Goal: Task Accomplishment & Management: Use online tool/utility

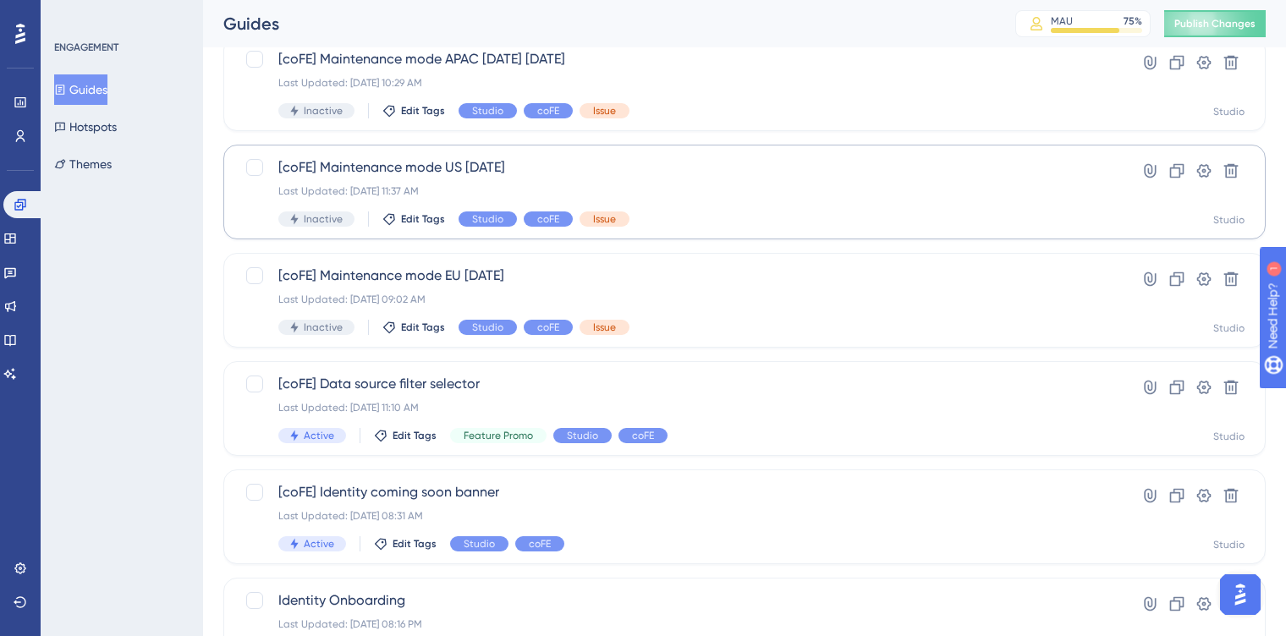
scroll to position [283, 0]
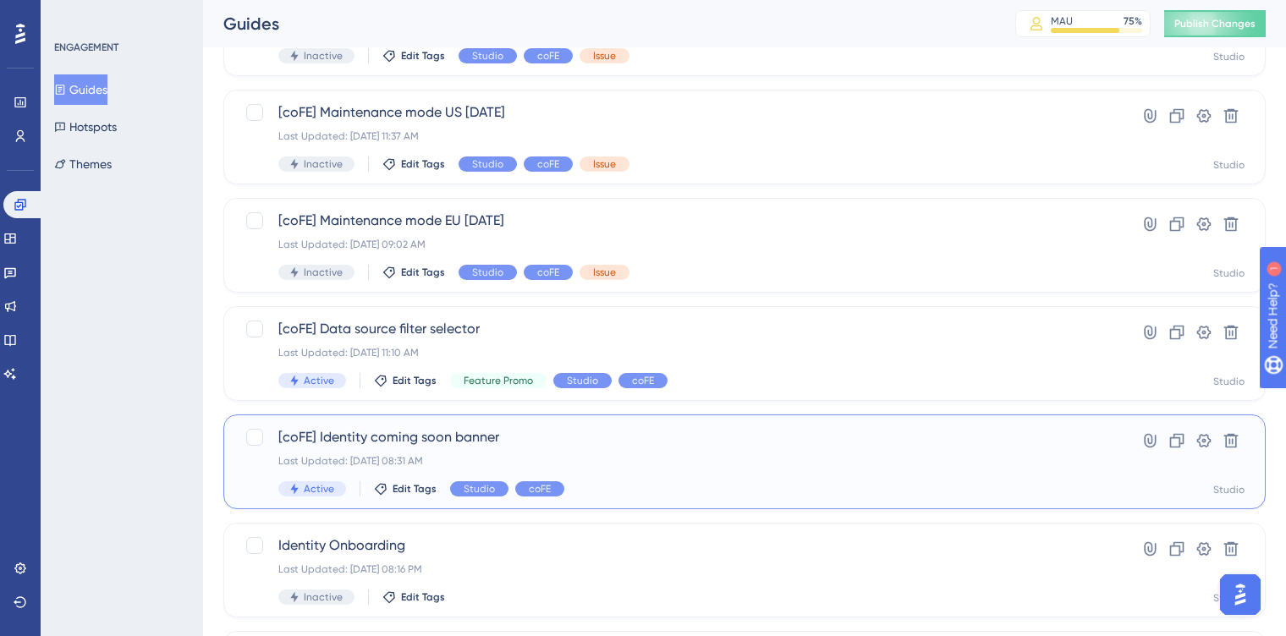
click at [618, 468] on div "[coFE] Identity coming soon banner Last Updated: [DATE] 08:31 AM Active Edit Ta…" at bounding box center [676, 461] width 797 height 69
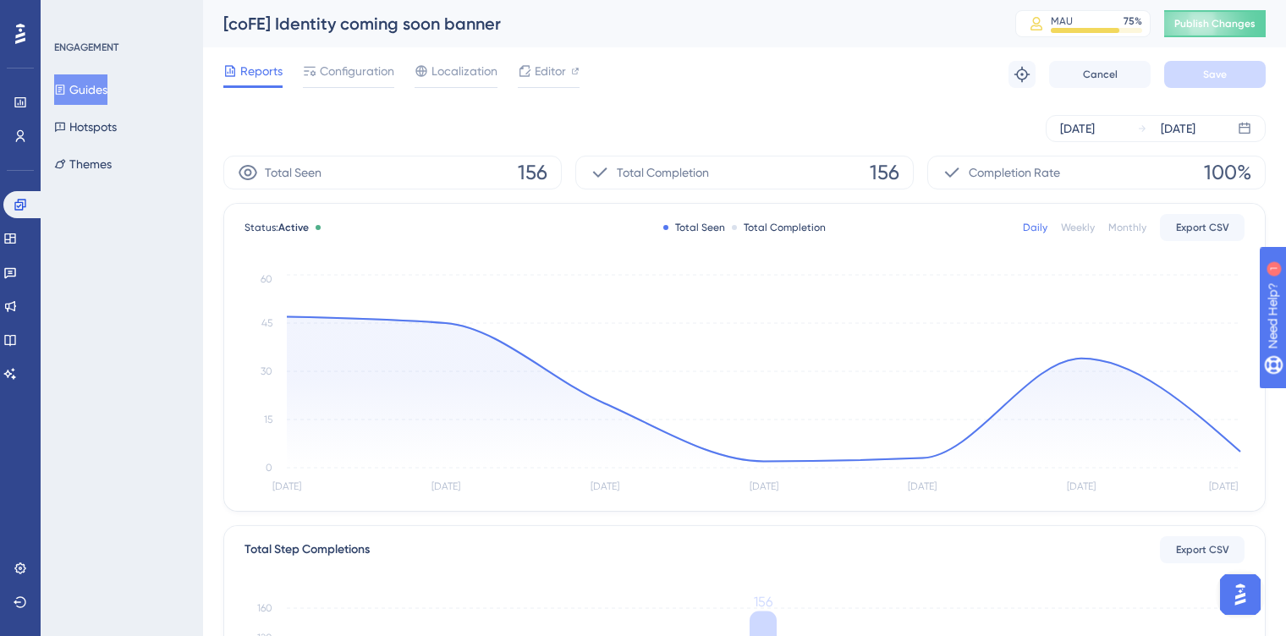
click at [1154, 144] on div "[DATE] [DATE]" at bounding box center [744, 129] width 1042 height 54
click at [1145, 128] on icon at bounding box center [1142, 128] width 7 height 7
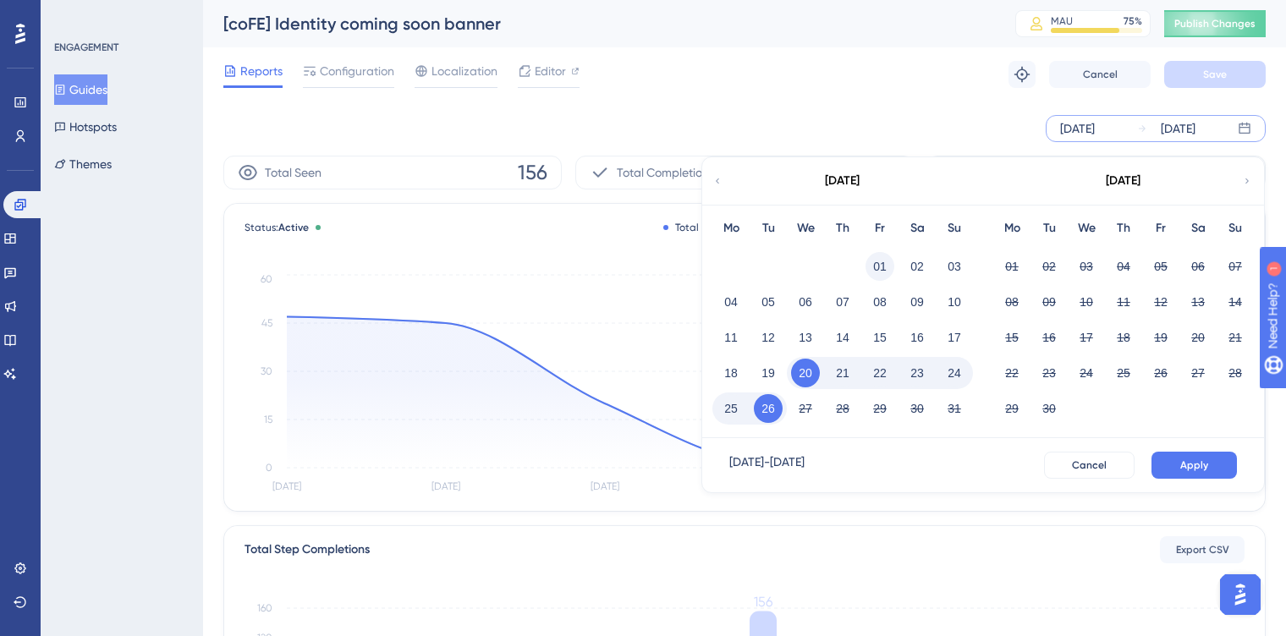
click at [874, 256] on button "01" at bounding box center [879, 266] width 29 height 29
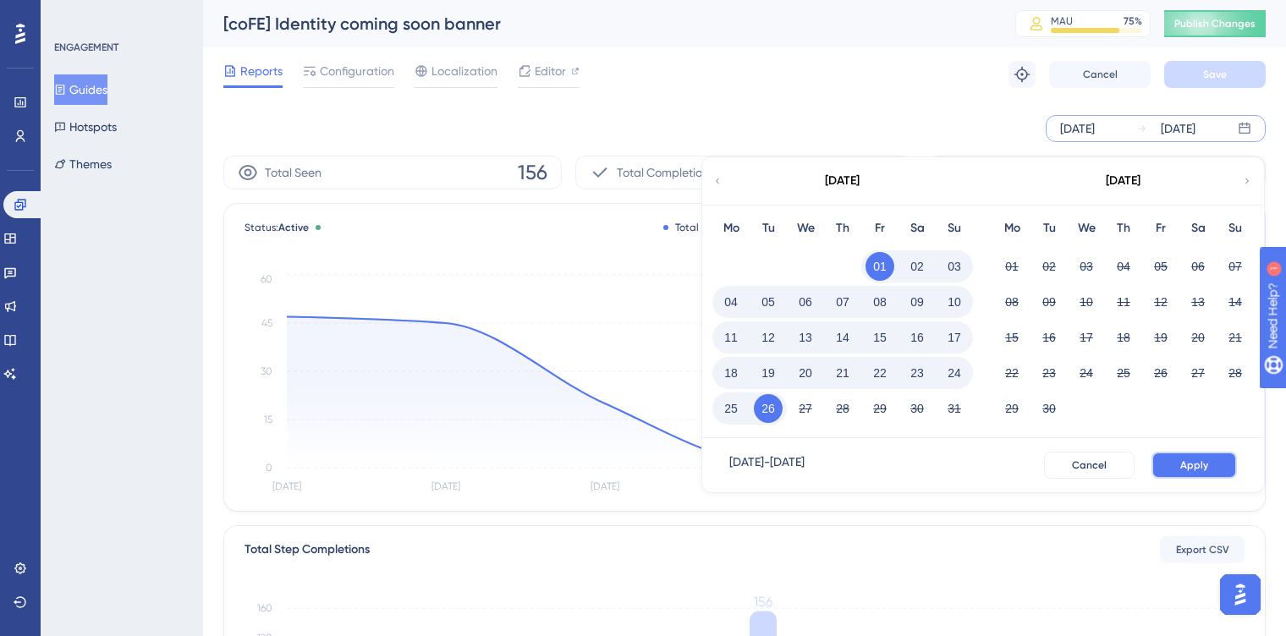
click at [1186, 474] on button "Apply" at bounding box center [1193, 465] width 85 height 27
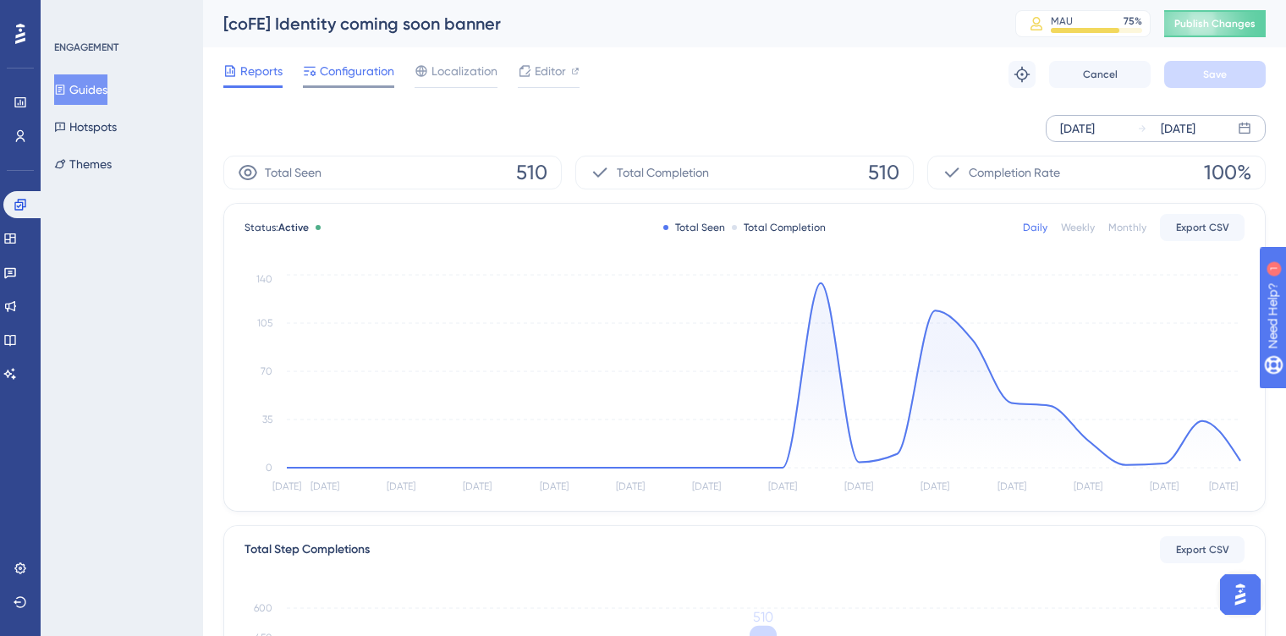
click at [359, 77] on span "Configuration" at bounding box center [357, 71] width 74 height 20
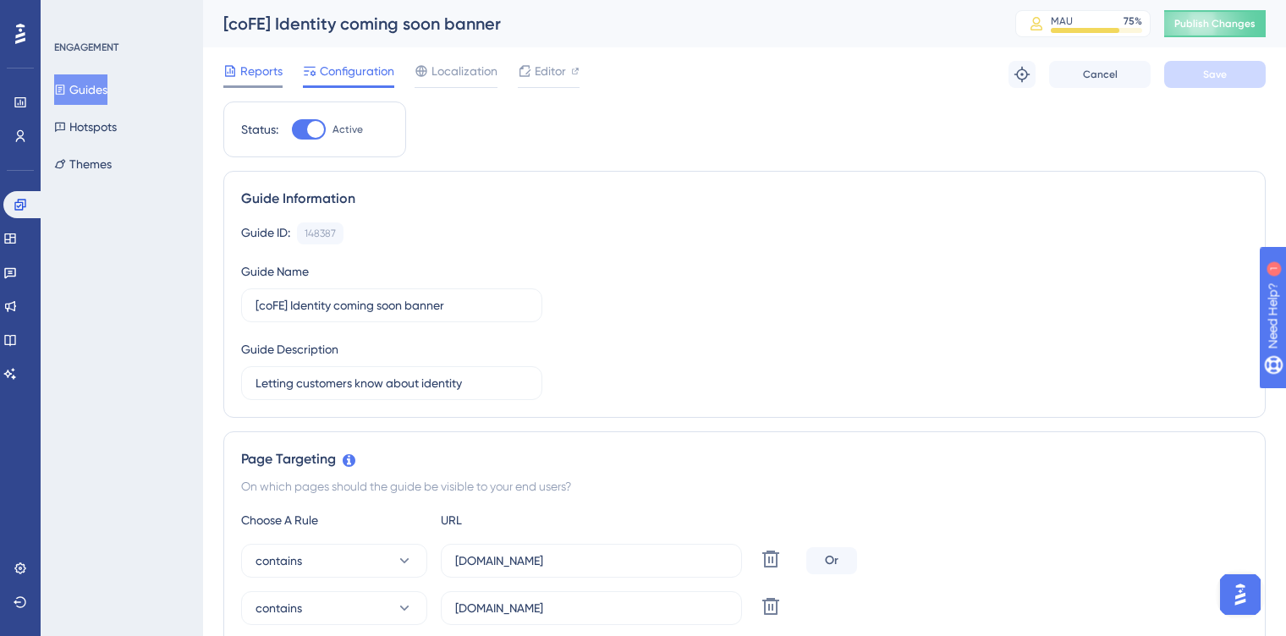
click at [276, 76] on span "Reports" at bounding box center [261, 71] width 42 height 20
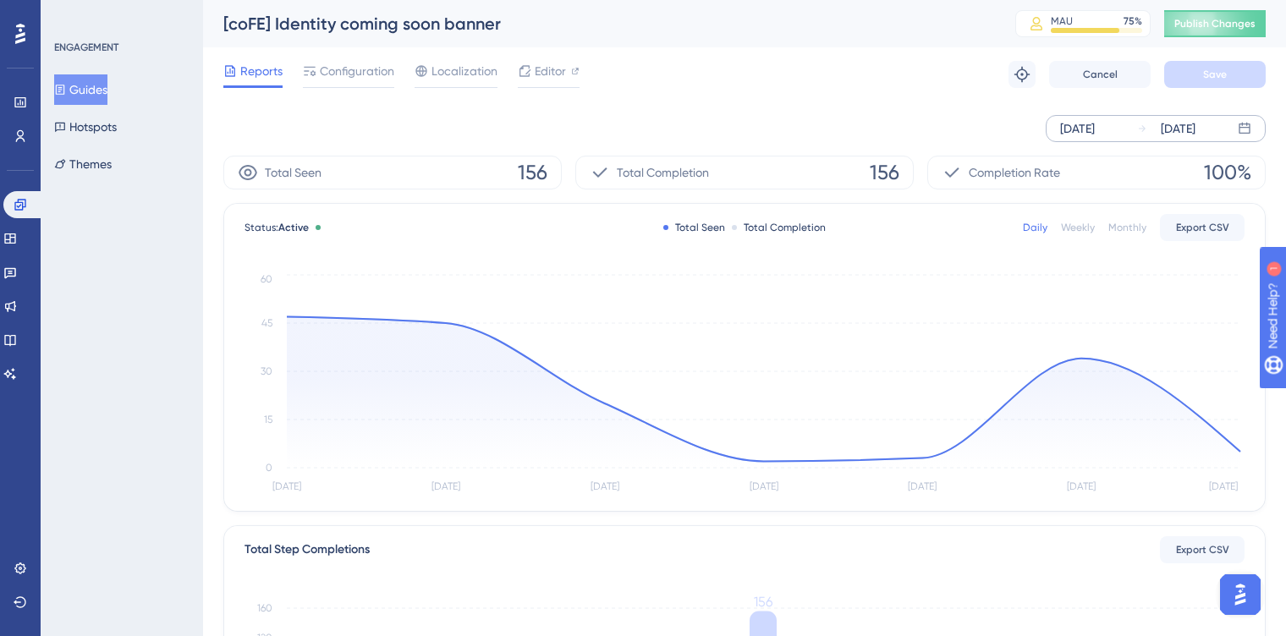
click at [1131, 125] on div "[DATE] [DATE]" at bounding box center [1156, 128] width 220 height 27
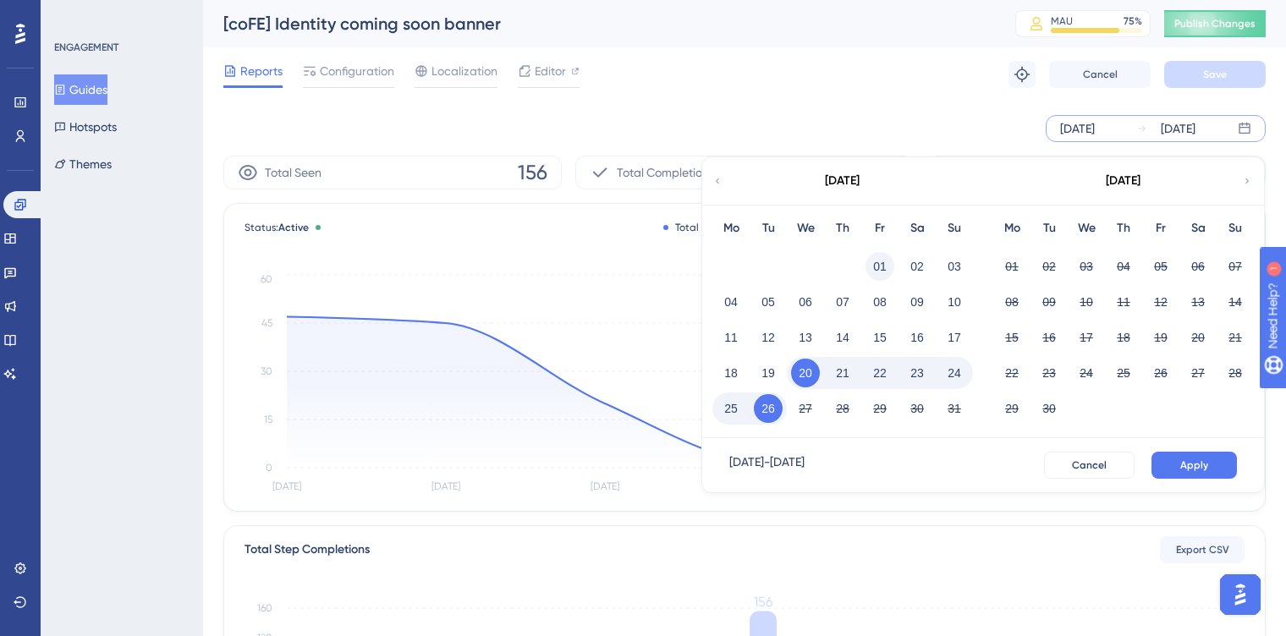
click at [876, 258] on button "01" at bounding box center [879, 266] width 29 height 29
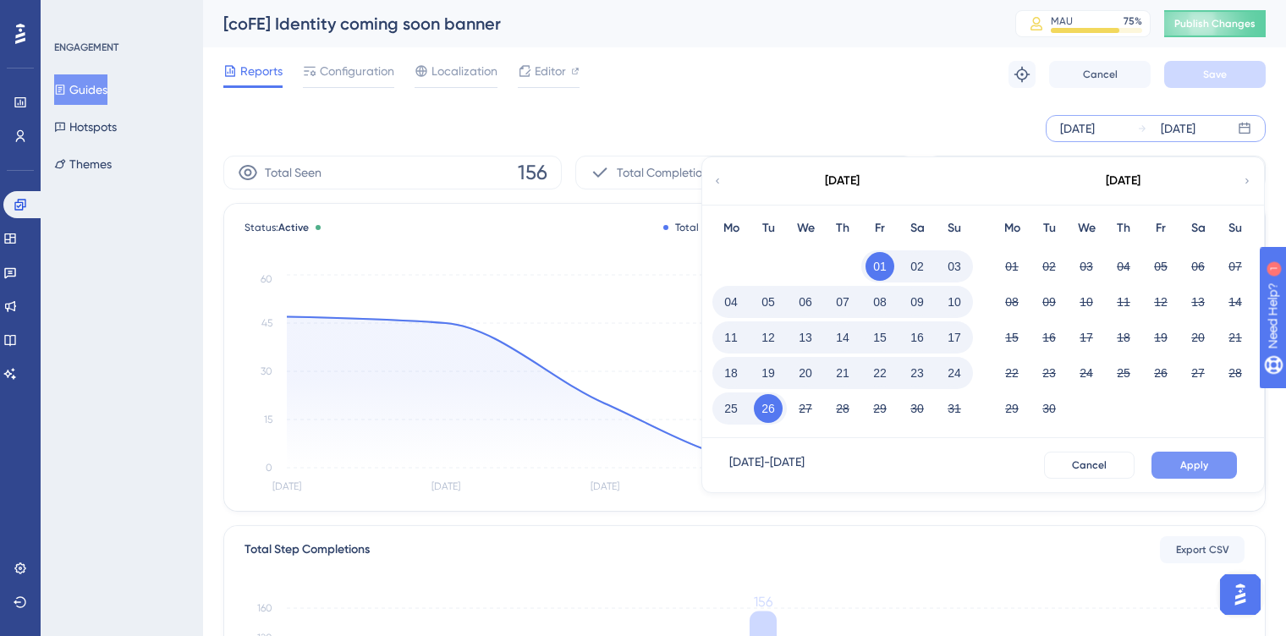
click at [1200, 457] on button "Apply" at bounding box center [1193, 465] width 85 height 27
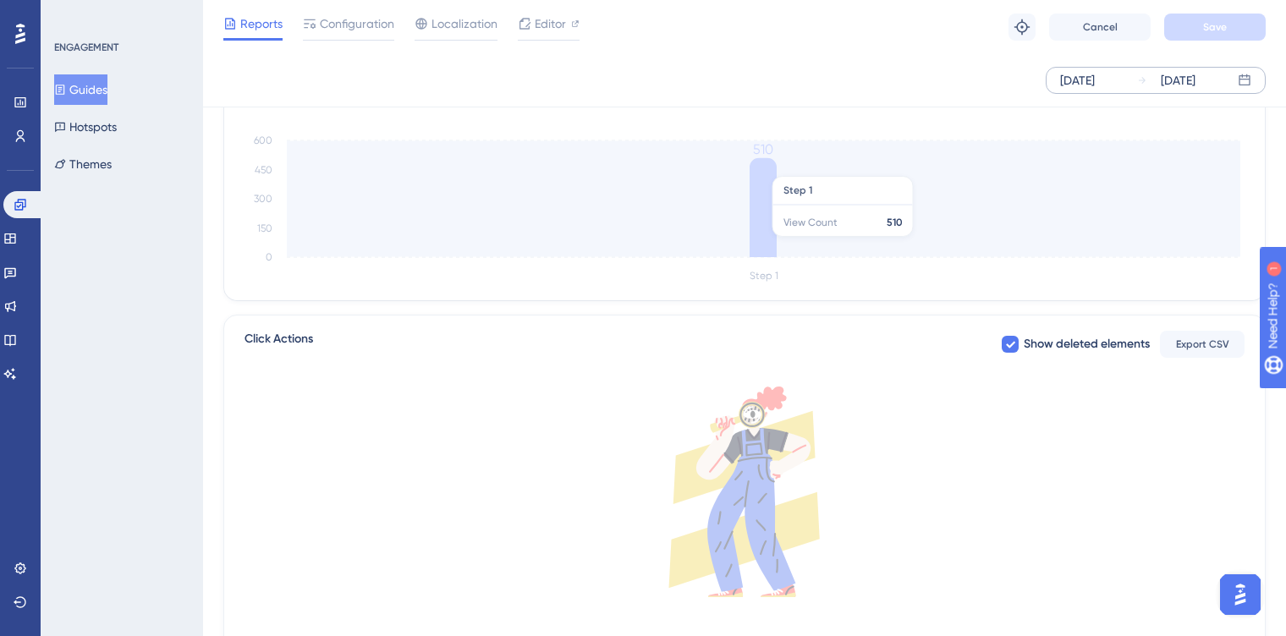
scroll to position [503, 0]
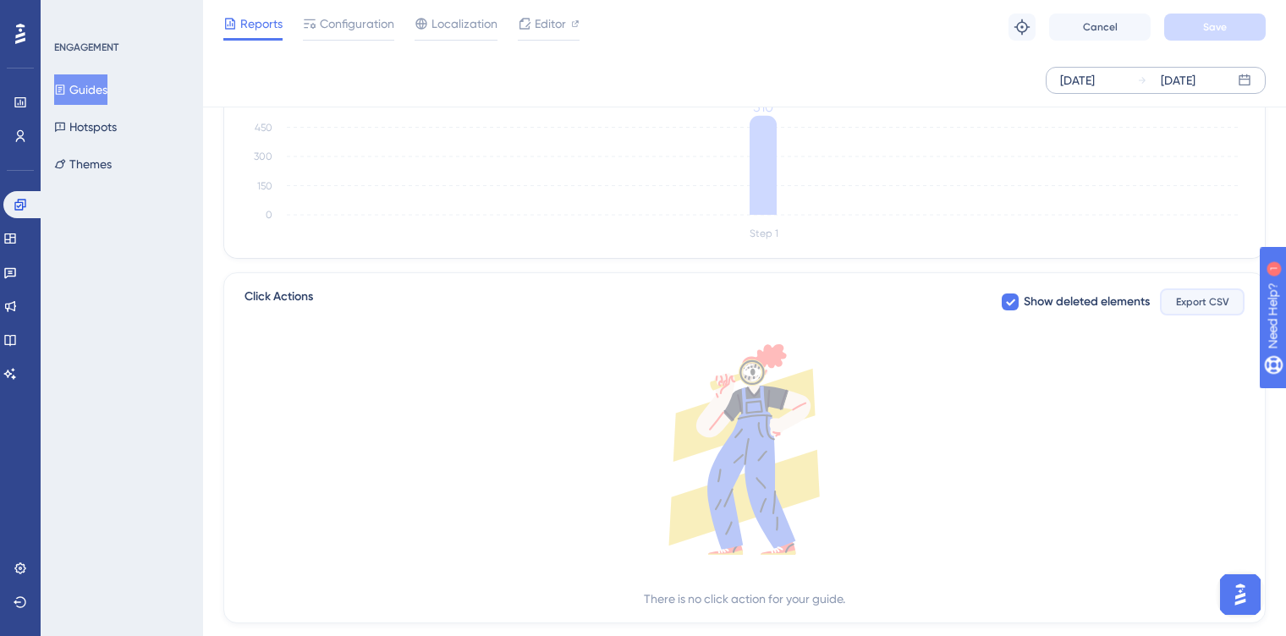
click at [1212, 308] on span "Export CSV" at bounding box center [1202, 302] width 53 height 14
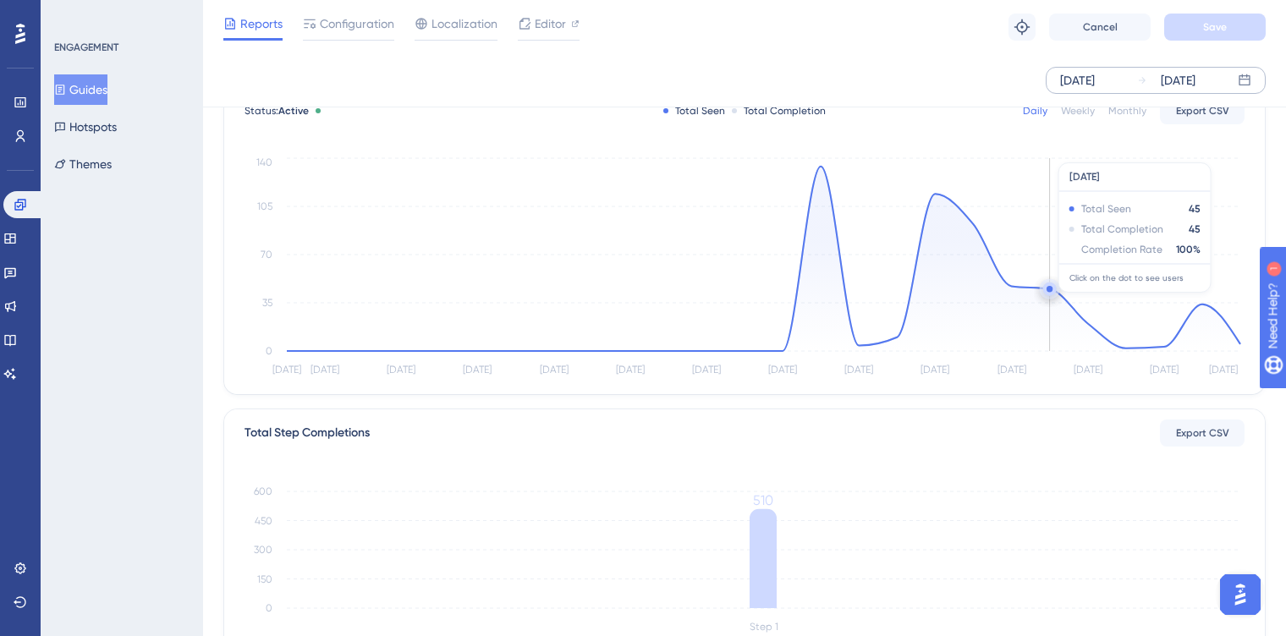
scroll to position [138, 0]
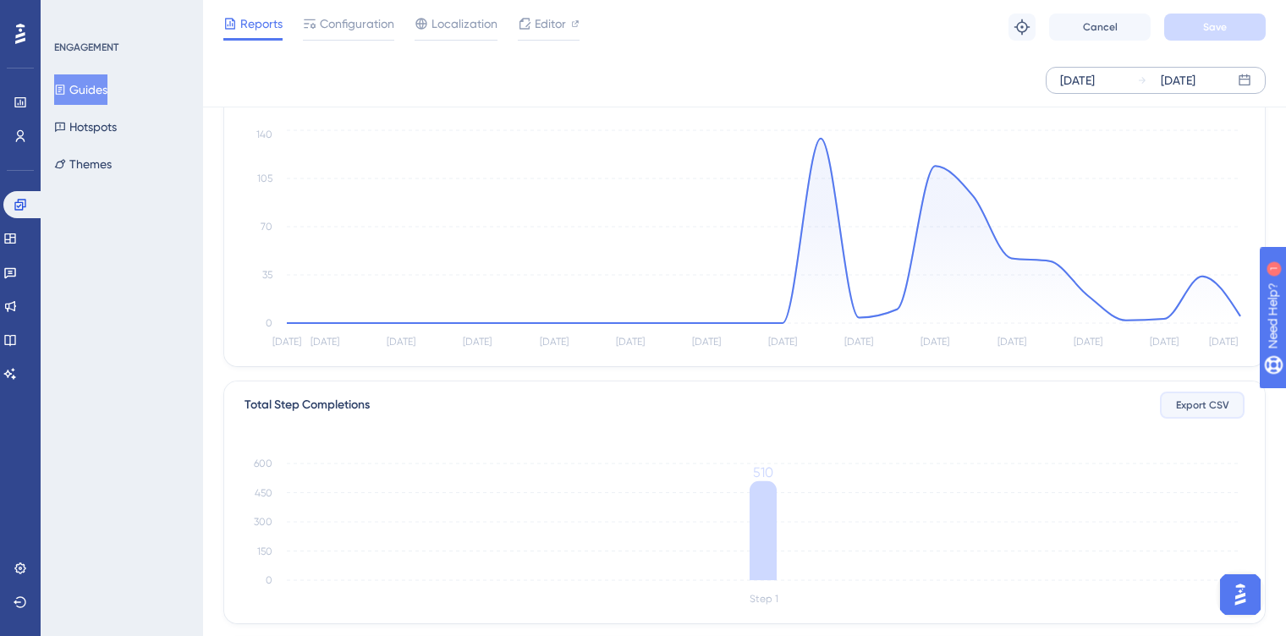
click at [1193, 414] on button "Export CSV" at bounding box center [1202, 405] width 85 height 27
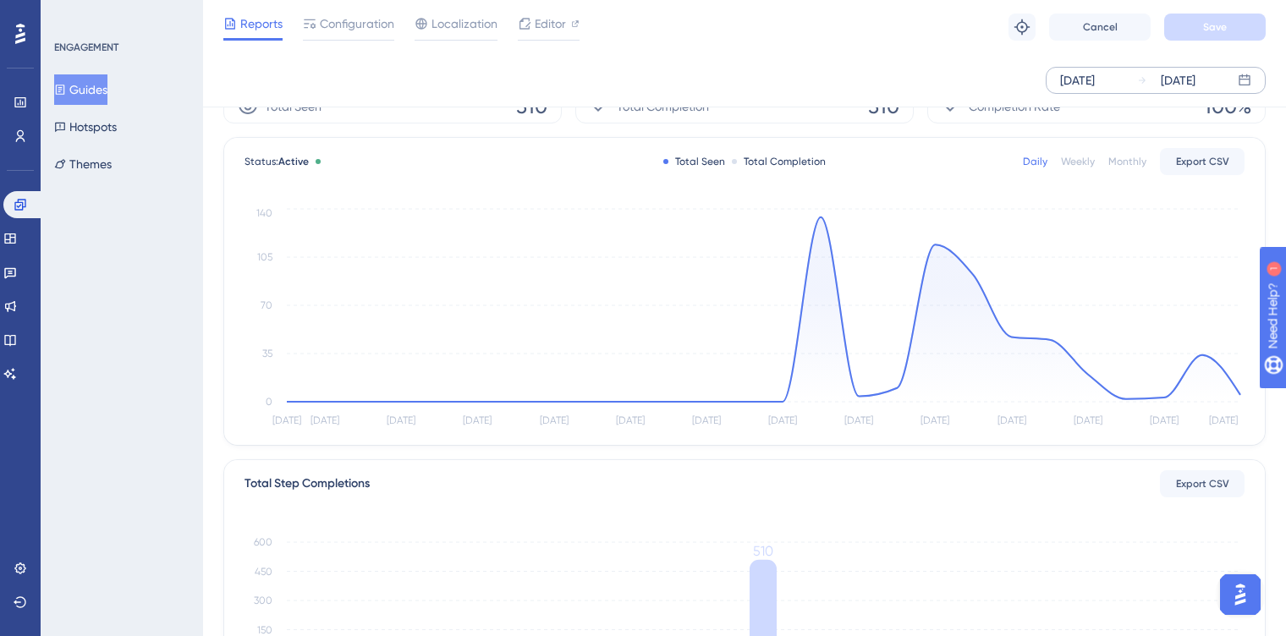
scroll to position [0, 0]
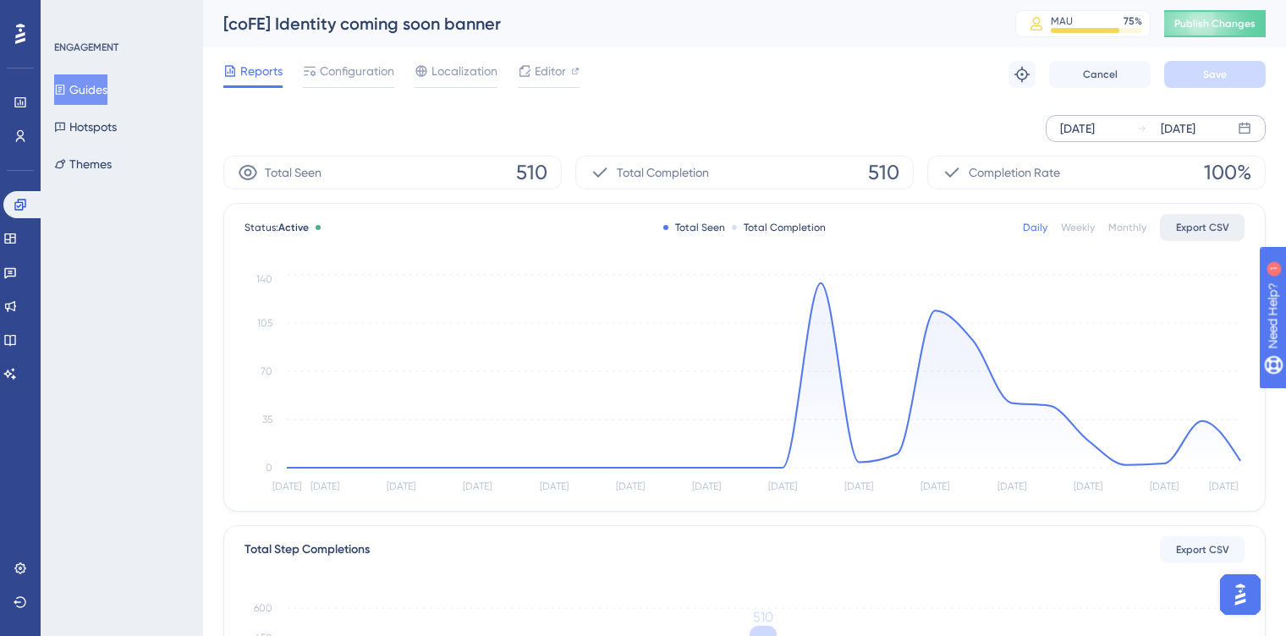
click at [1191, 222] on span "Export CSV" at bounding box center [1202, 228] width 53 height 14
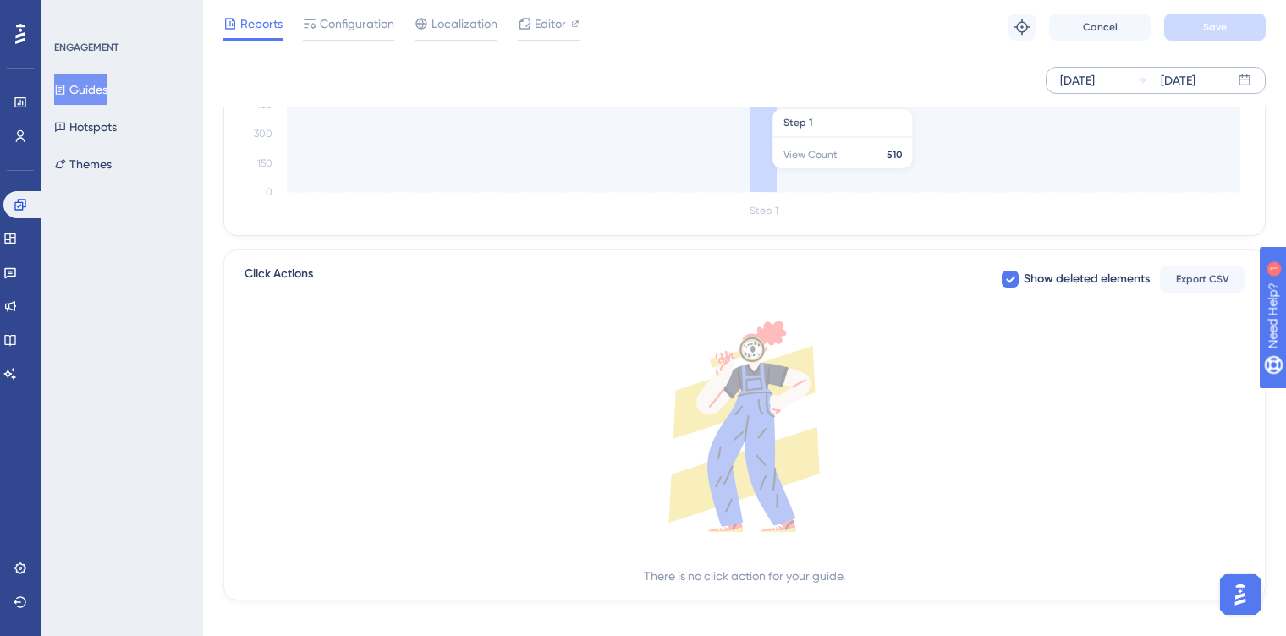
scroll to position [545, 0]
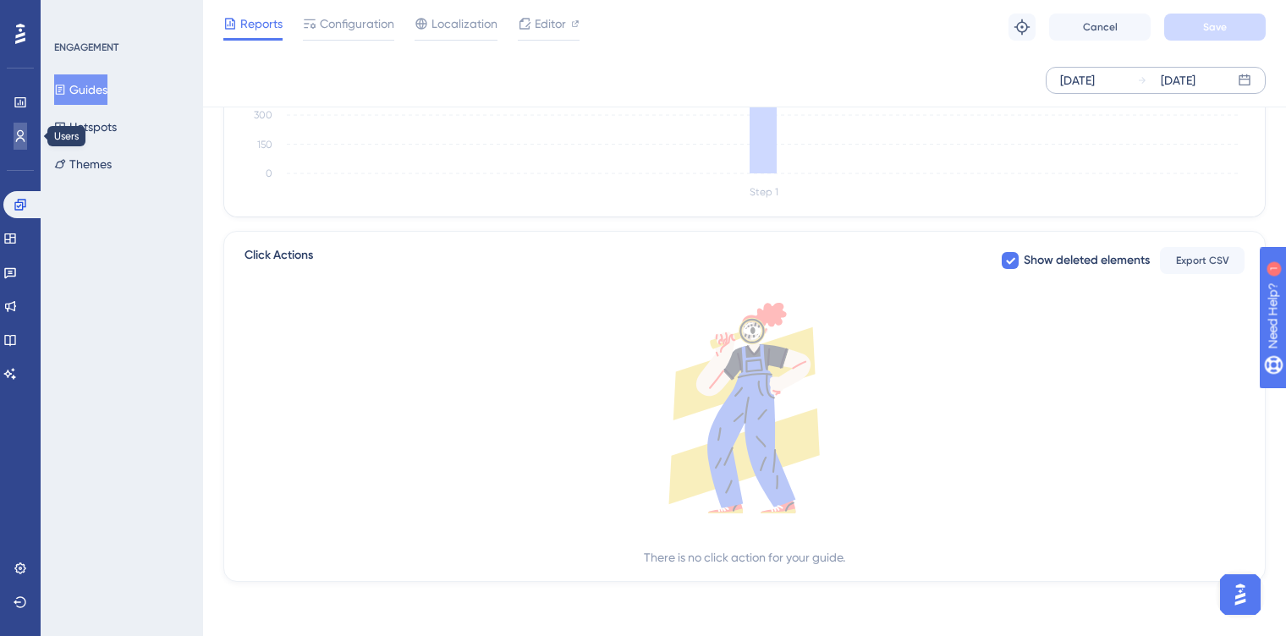
click at [0, 0] on icon at bounding box center [0, 0] width 0 height 0
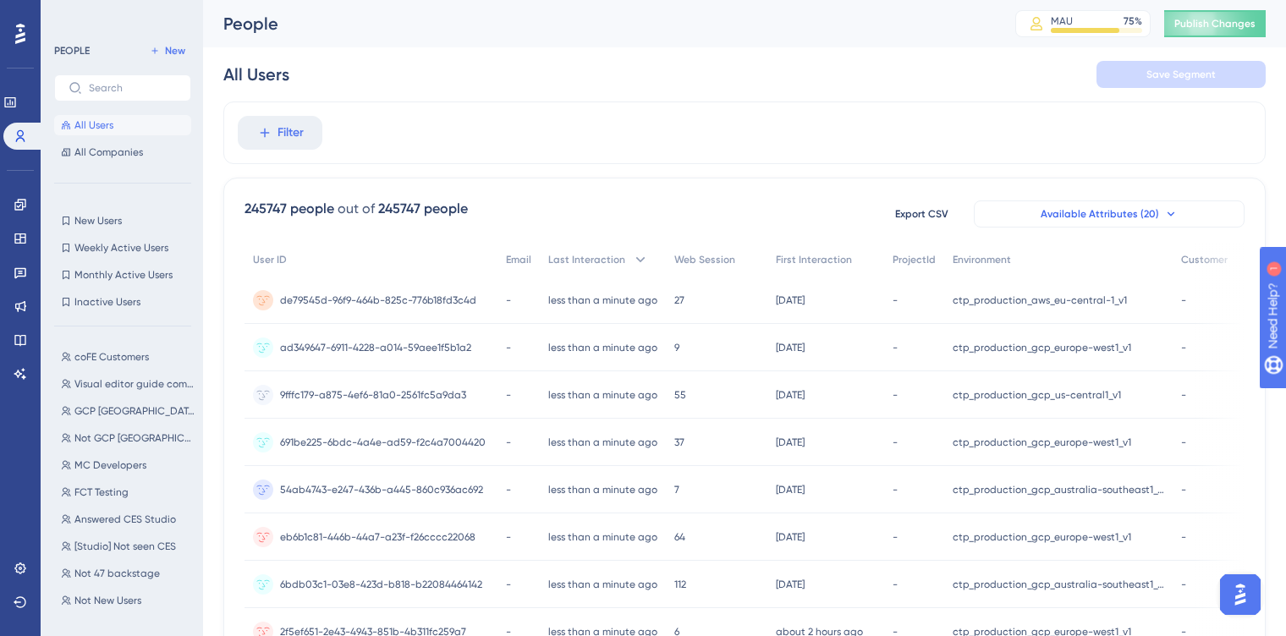
click at [1108, 208] on span "Available Attributes (20)" at bounding box center [1099, 214] width 118 height 14
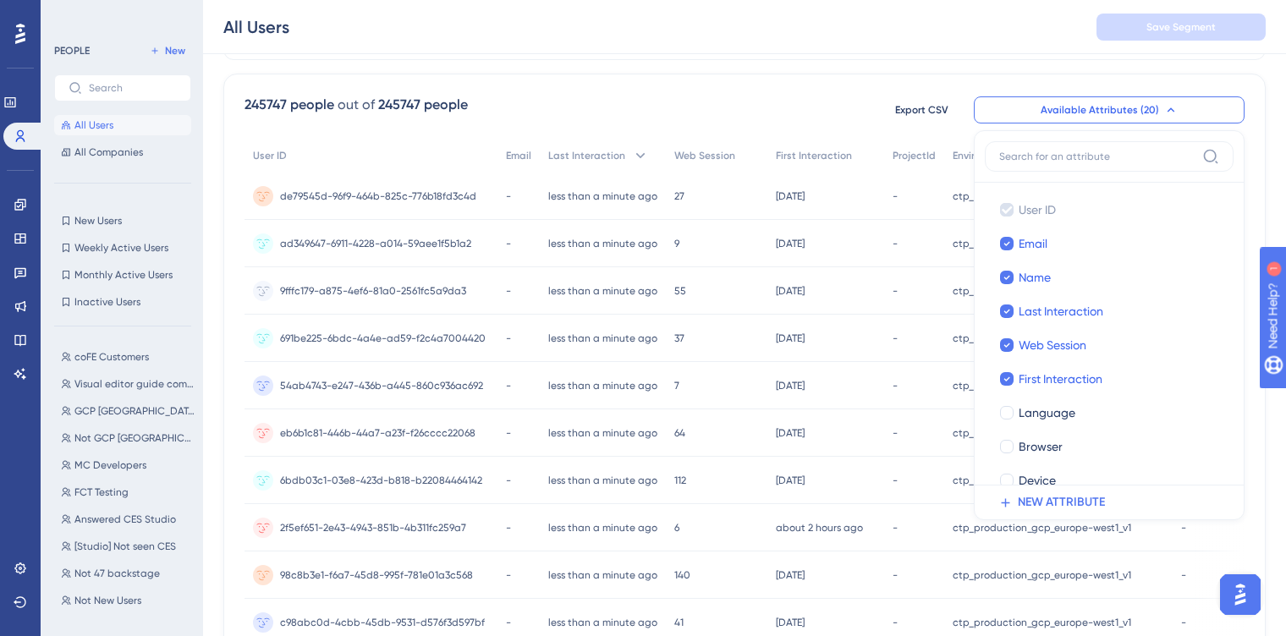
click at [813, 113] on div "245747 people out of 245747 people Export CSV Available Attributes (20) User ID…" at bounding box center [744, 110] width 1000 height 30
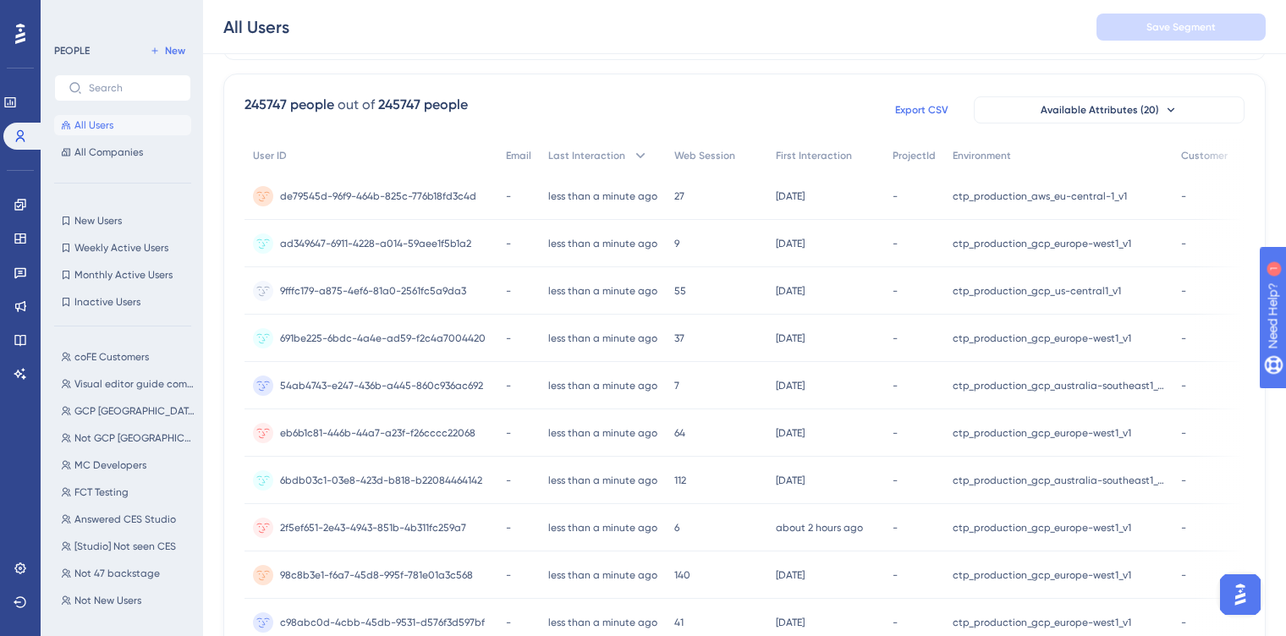
click at [936, 102] on button "Export CSV" at bounding box center [921, 109] width 85 height 27
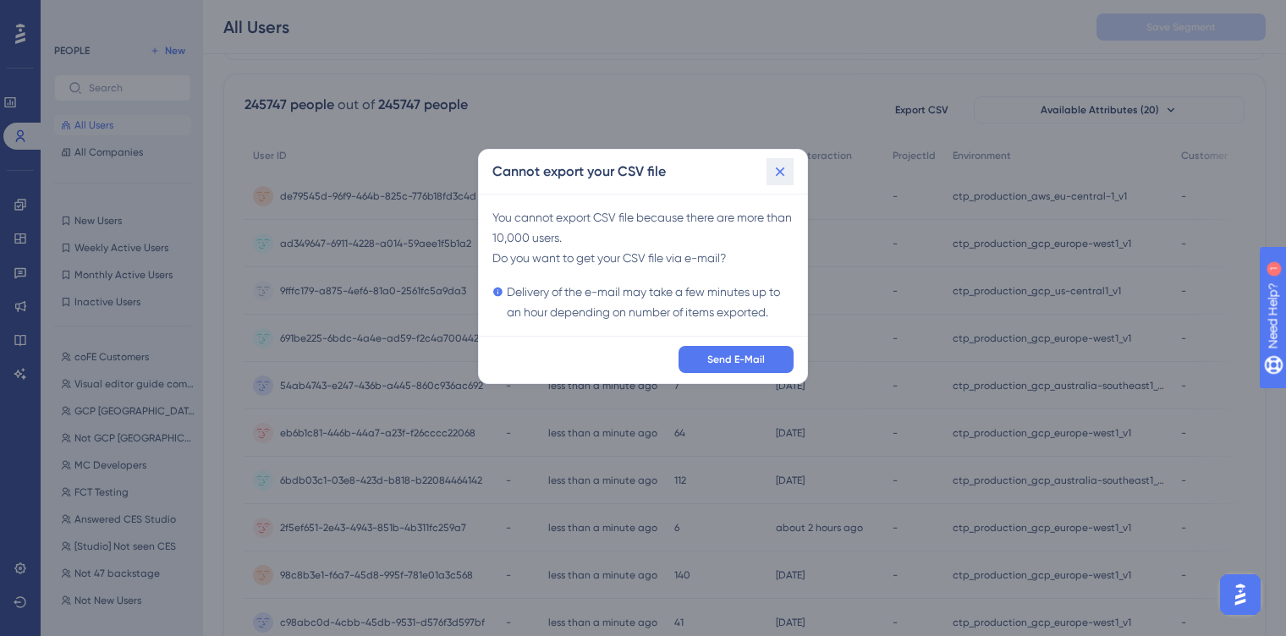
click at [782, 167] on icon at bounding box center [780, 171] width 9 height 9
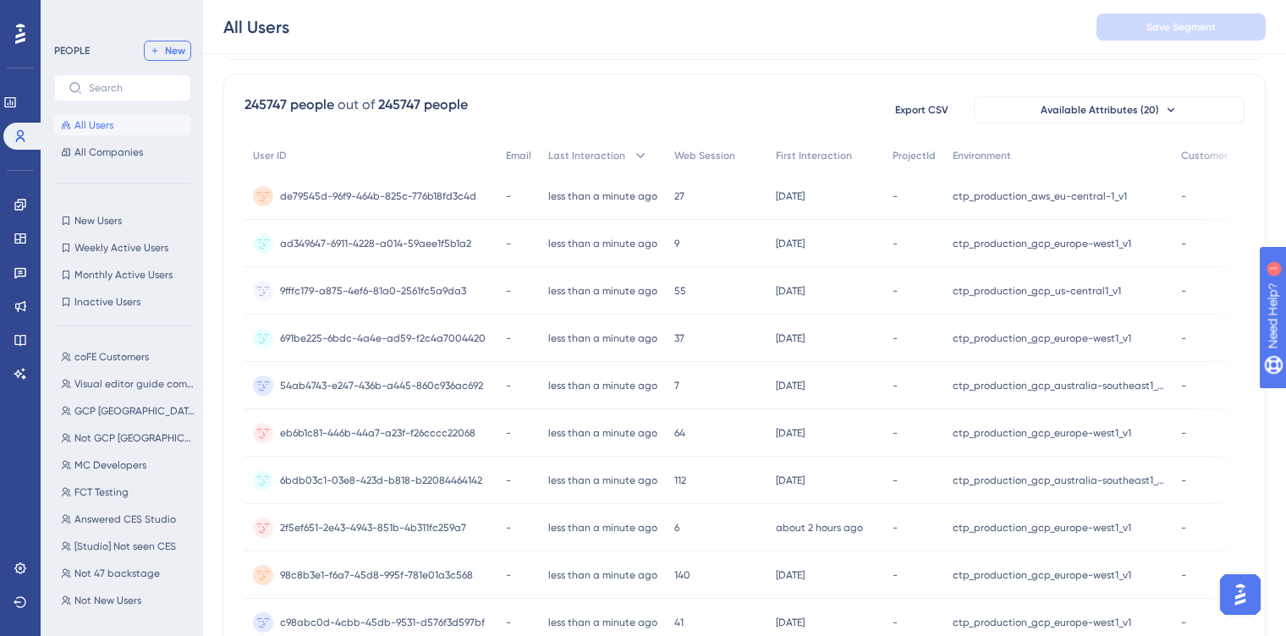
click at [174, 47] on span "New" at bounding box center [175, 51] width 20 height 14
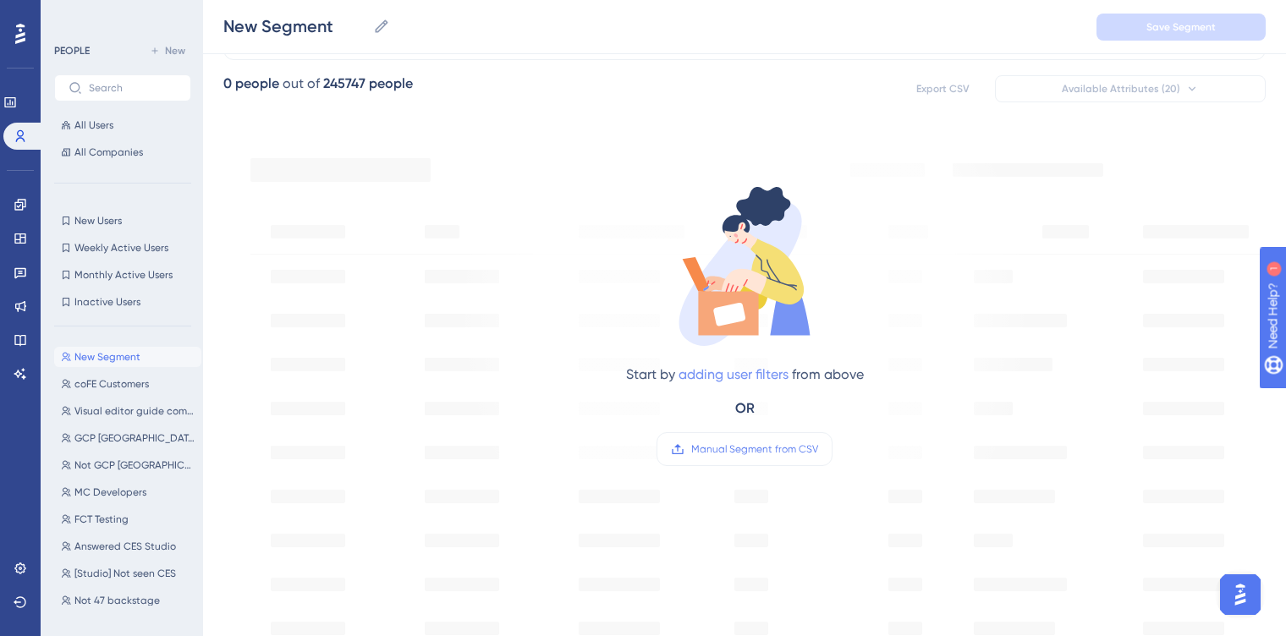
click at [716, 368] on link "adding user filters" at bounding box center [733, 374] width 110 height 16
click at [238, 12] on button "Filter" at bounding box center [280, 29] width 85 height 34
click at [729, 377] on link "adding user filters" at bounding box center [733, 374] width 110 height 16
click at [238, 12] on button "Filter" at bounding box center [280, 29] width 85 height 34
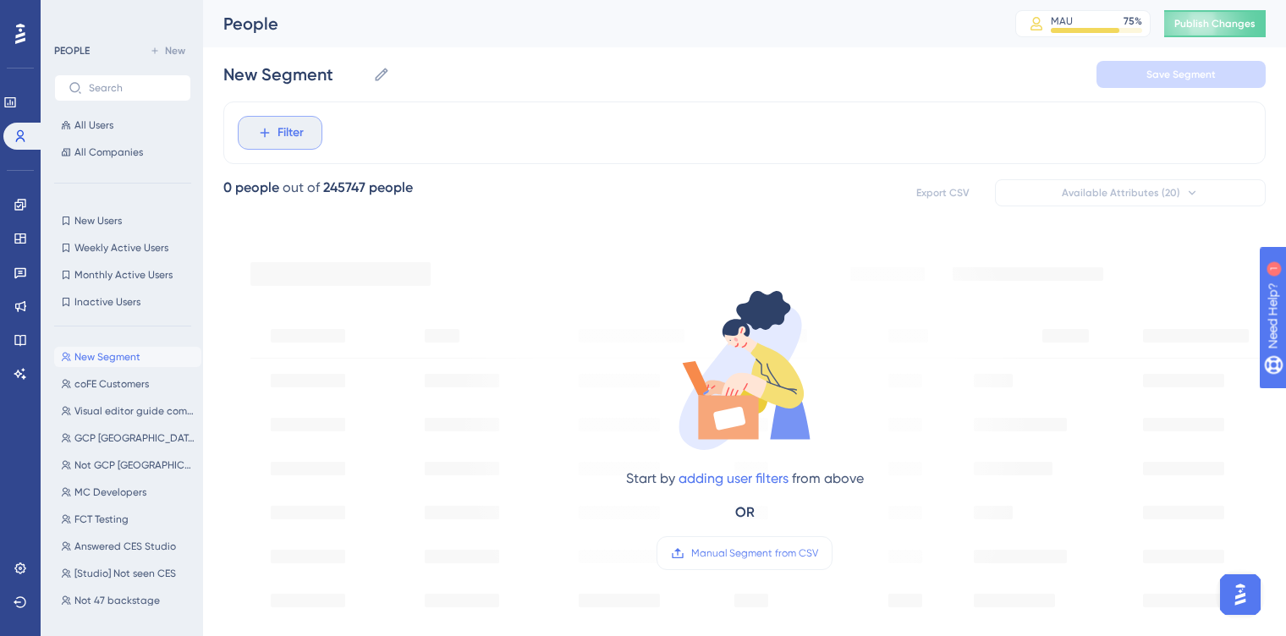
click at [240, 135] on button "Filter" at bounding box center [280, 133] width 85 height 34
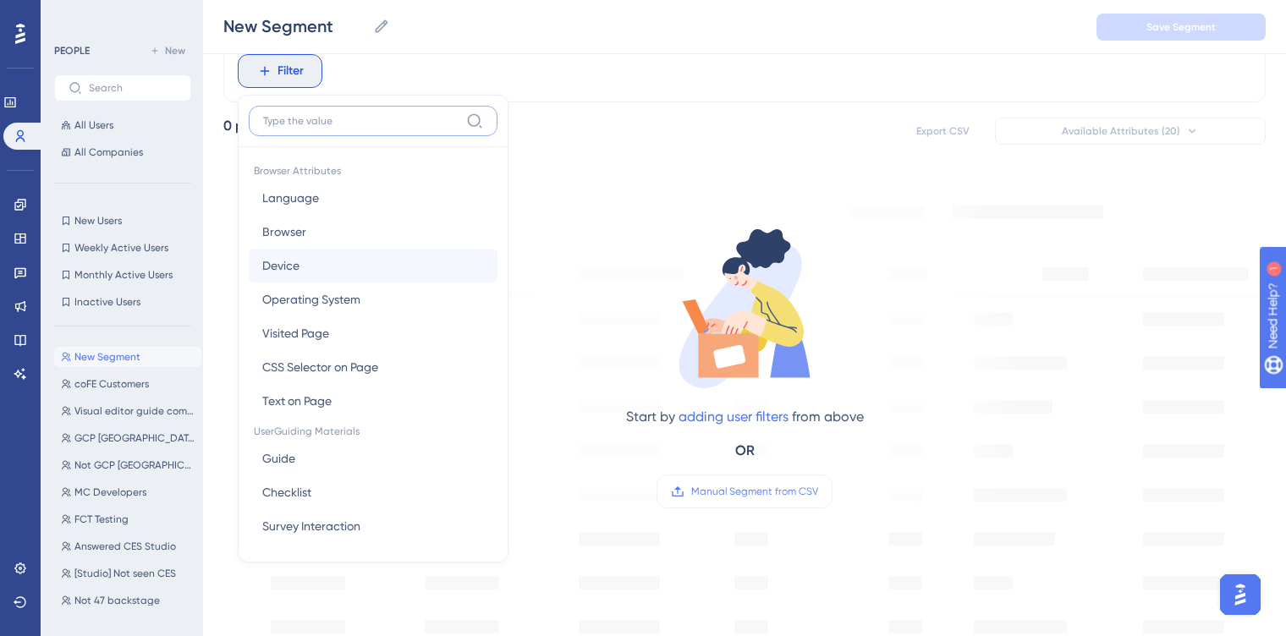
scroll to position [47, 0]
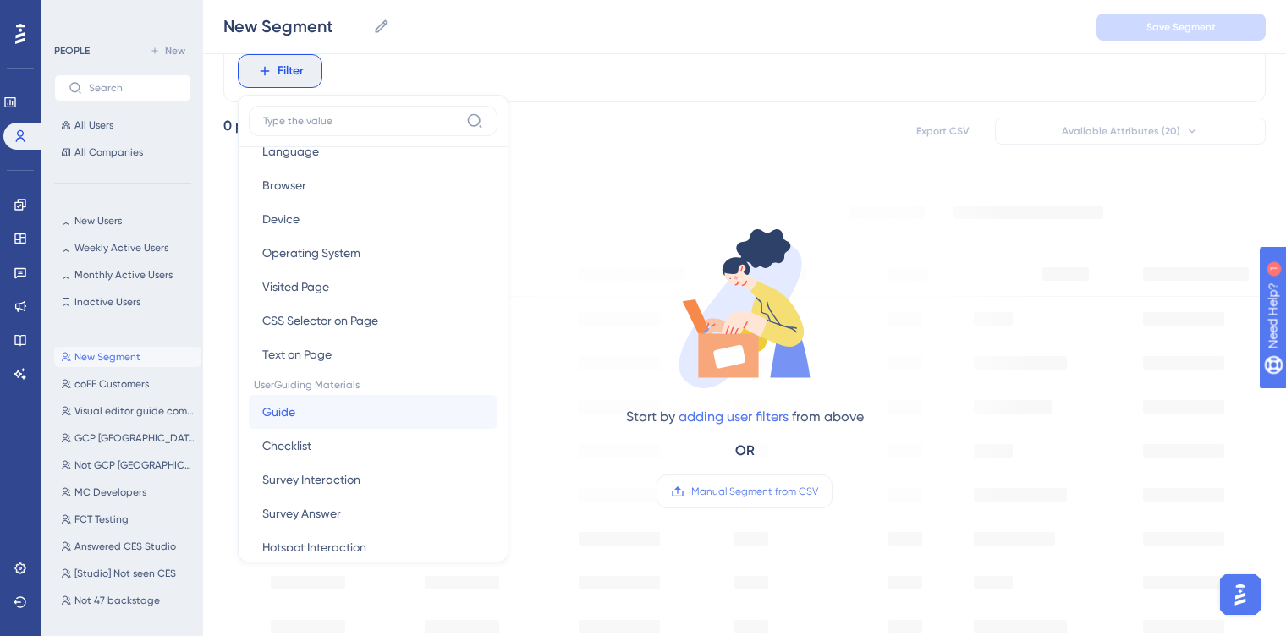
click at [343, 411] on button "Guide Guide" at bounding box center [373, 412] width 249 height 34
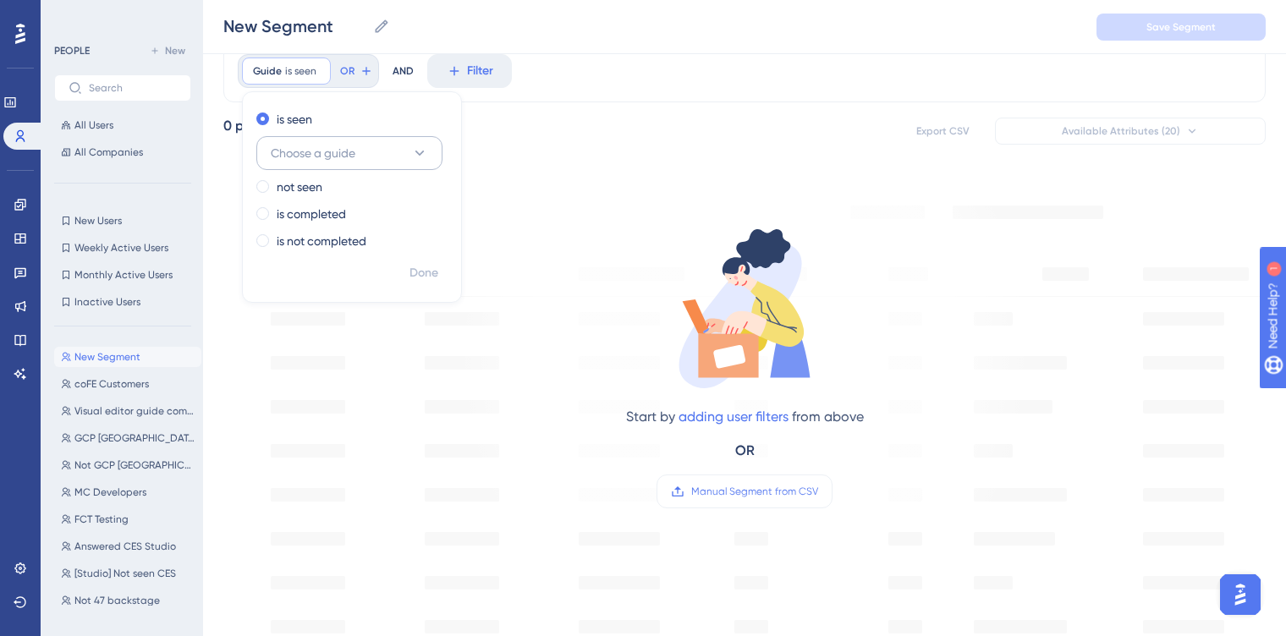
click at [392, 149] on button "Choose a guide" at bounding box center [349, 153] width 186 height 34
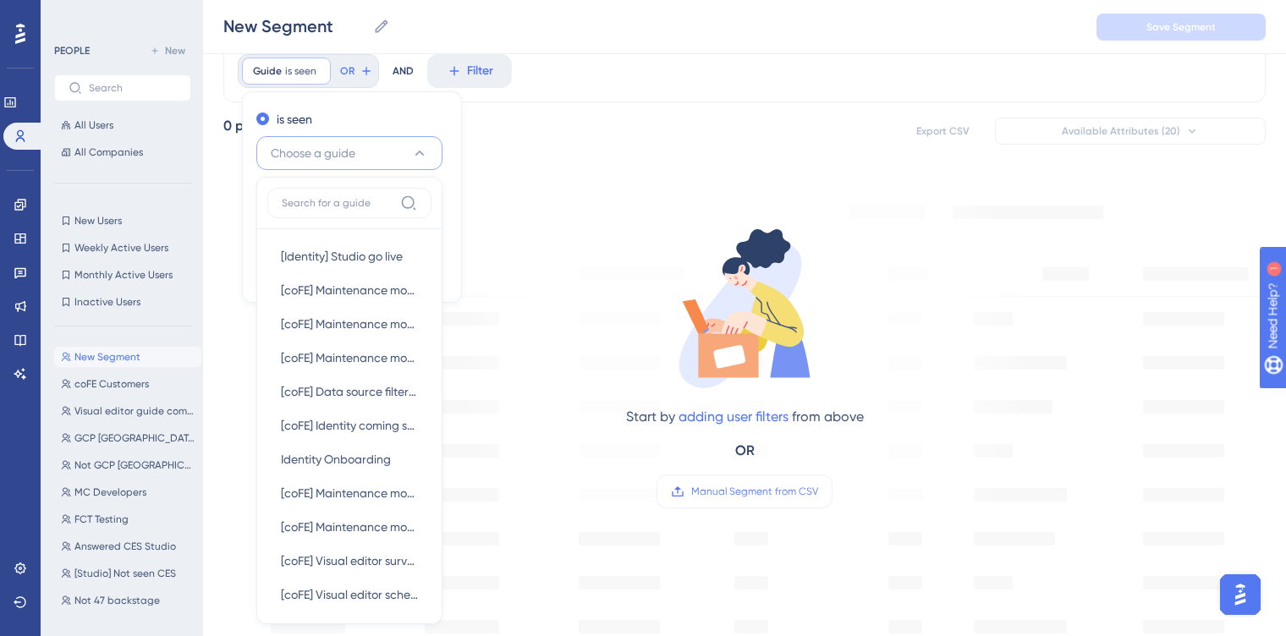
scroll to position [54, 0]
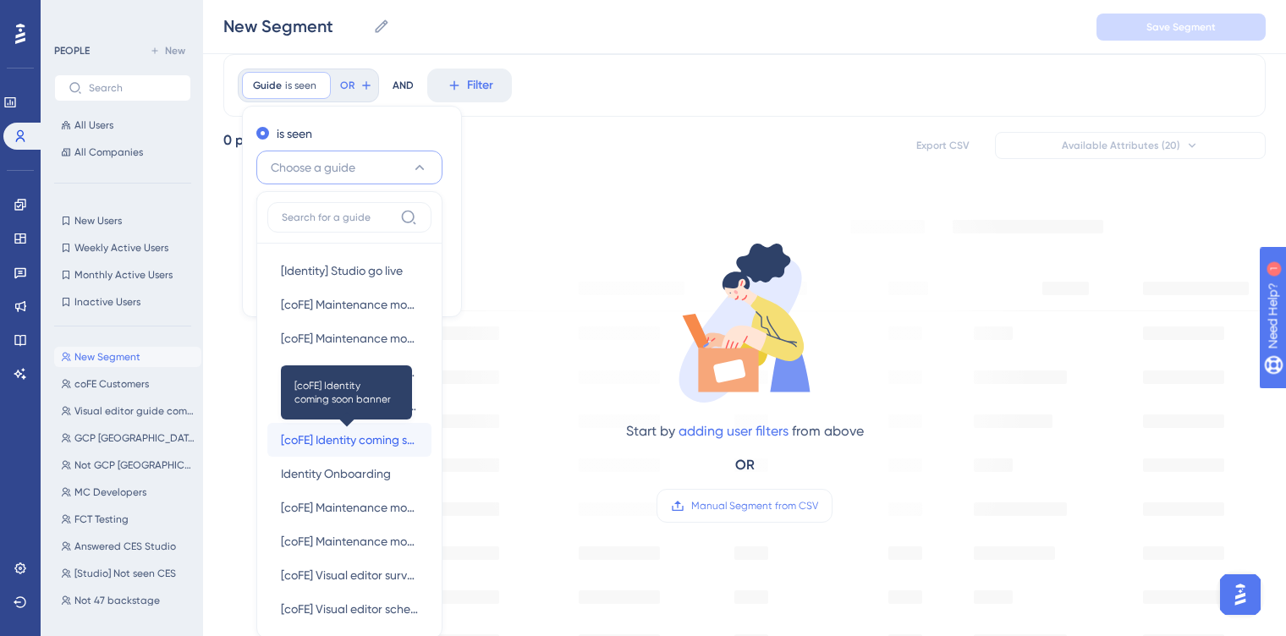
click at [364, 436] on span "[coFE] Identity coming soon banner" at bounding box center [349, 440] width 137 height 20
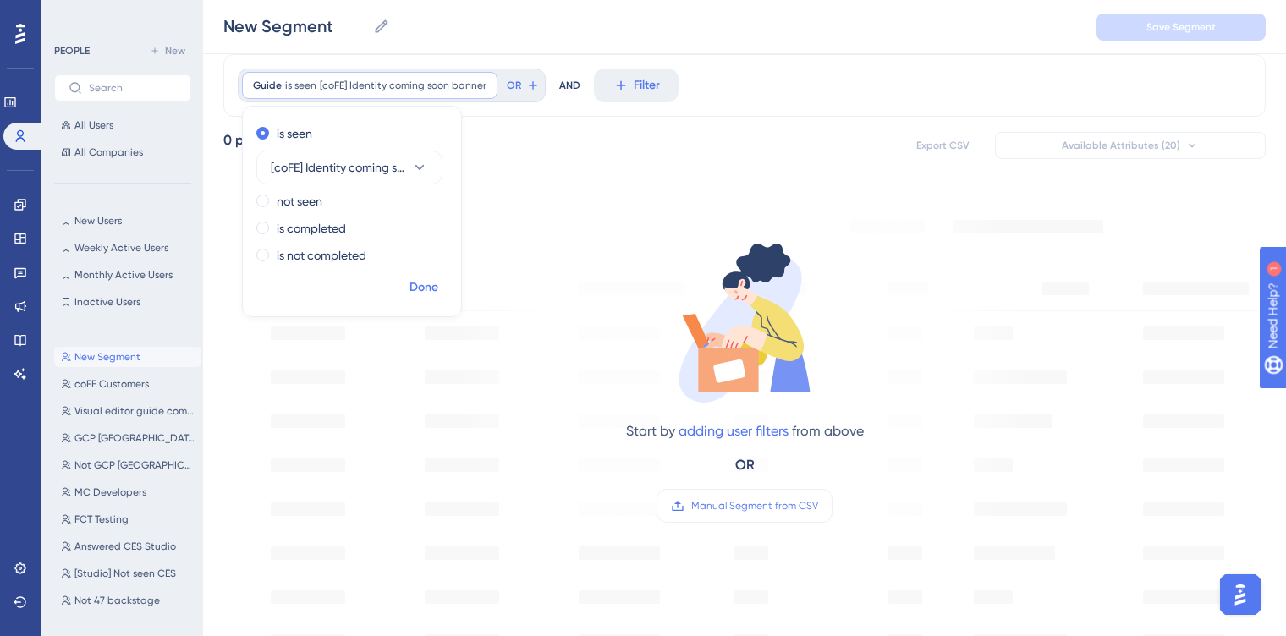
click at [425, 289] on span "Done" at bounding box center [423, 287] width 29 height 20
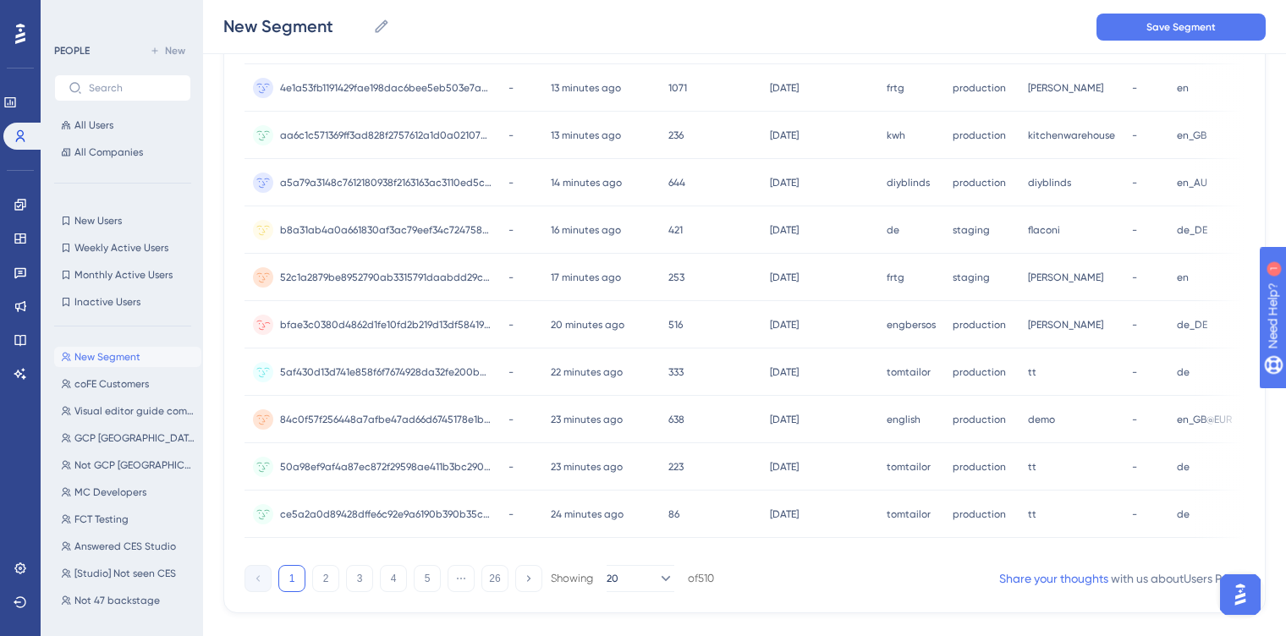
scroll to position [730, 0]
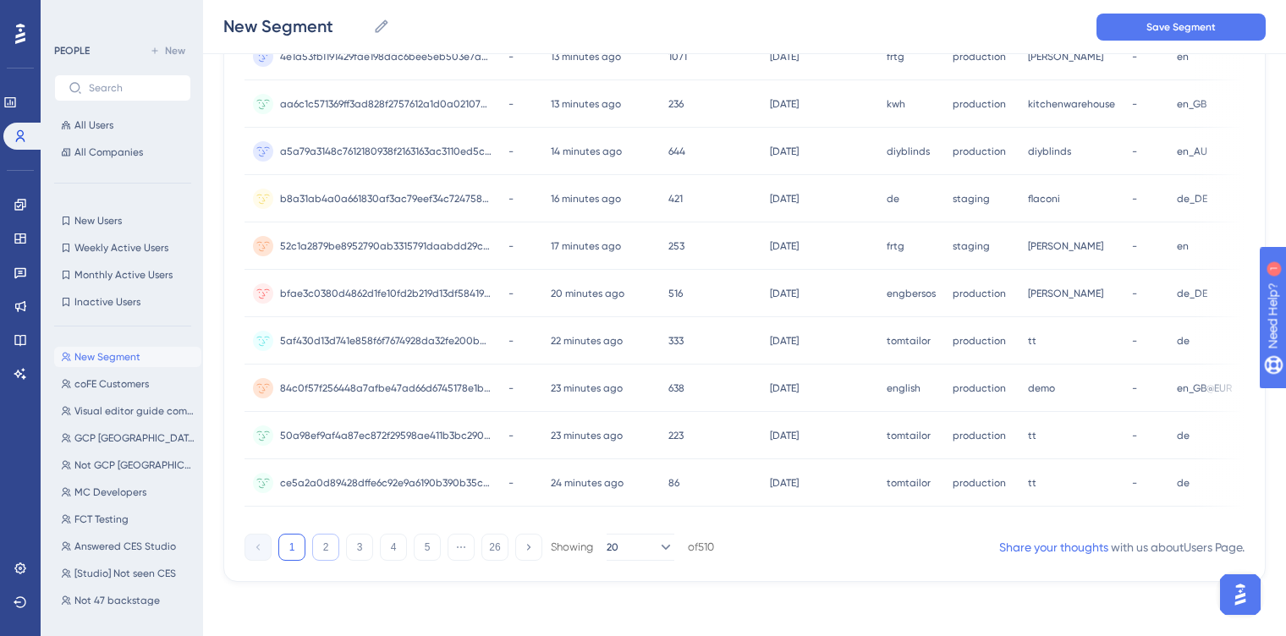
click at [327, 547] on button "2" at bounding box center [325, 547] width 27 height 27
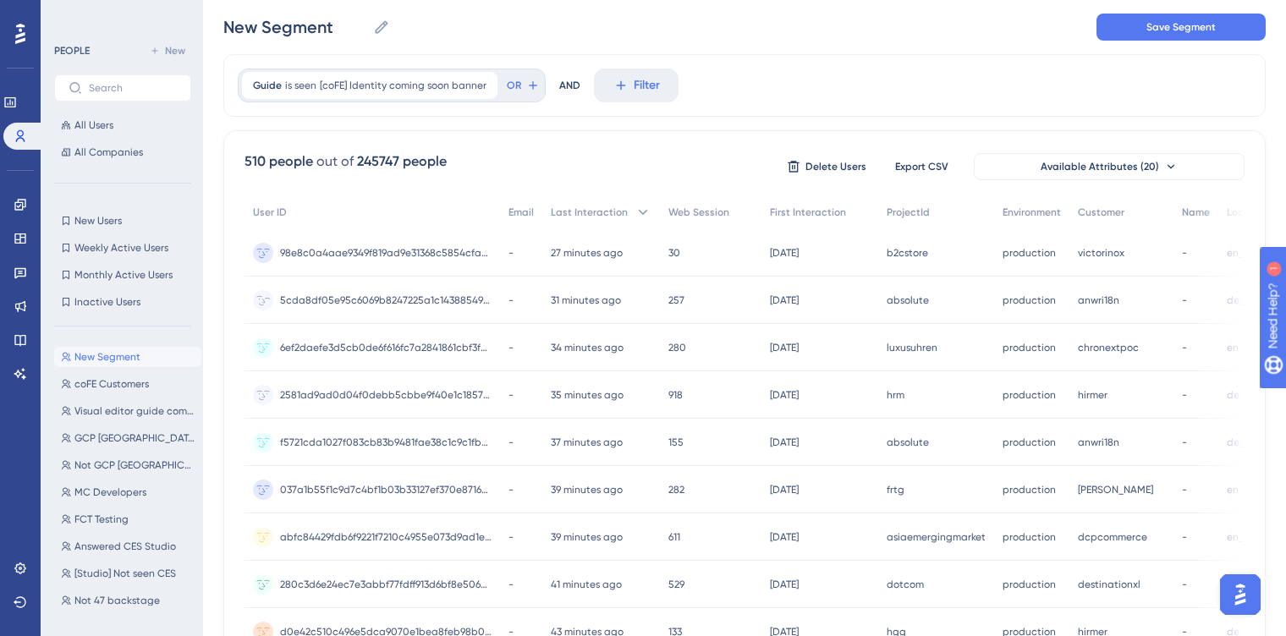
scroll to position [46, 0]
click at [925, 169] on span "Export CSV" at bounding box center [921, 169] width 53 height 14
click at [361, 390] on span "2581ad9ad0d04f0debb5cbbe9f40e1c1857e5baae4c419033e712e8e76b13d89" at bounding box center [385, 394] width 211 height 14
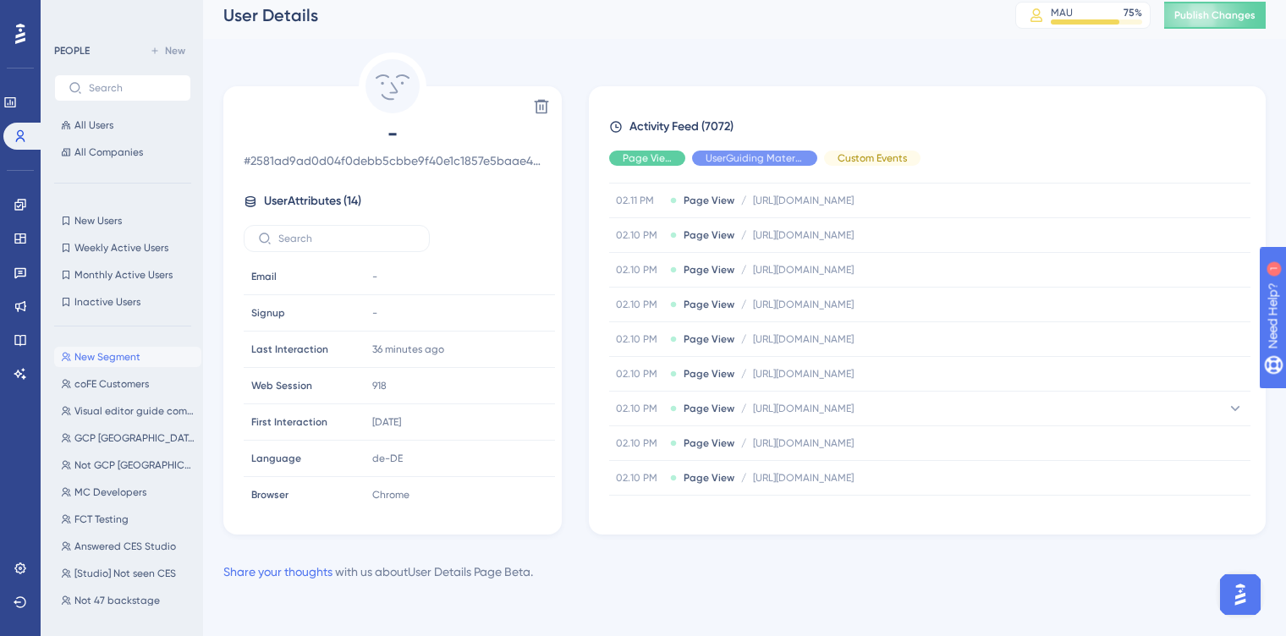
scroll to position [4156, 0]
click at [757, 160] on span "Hide" at bounding box center [755, 158] width 22 height 14
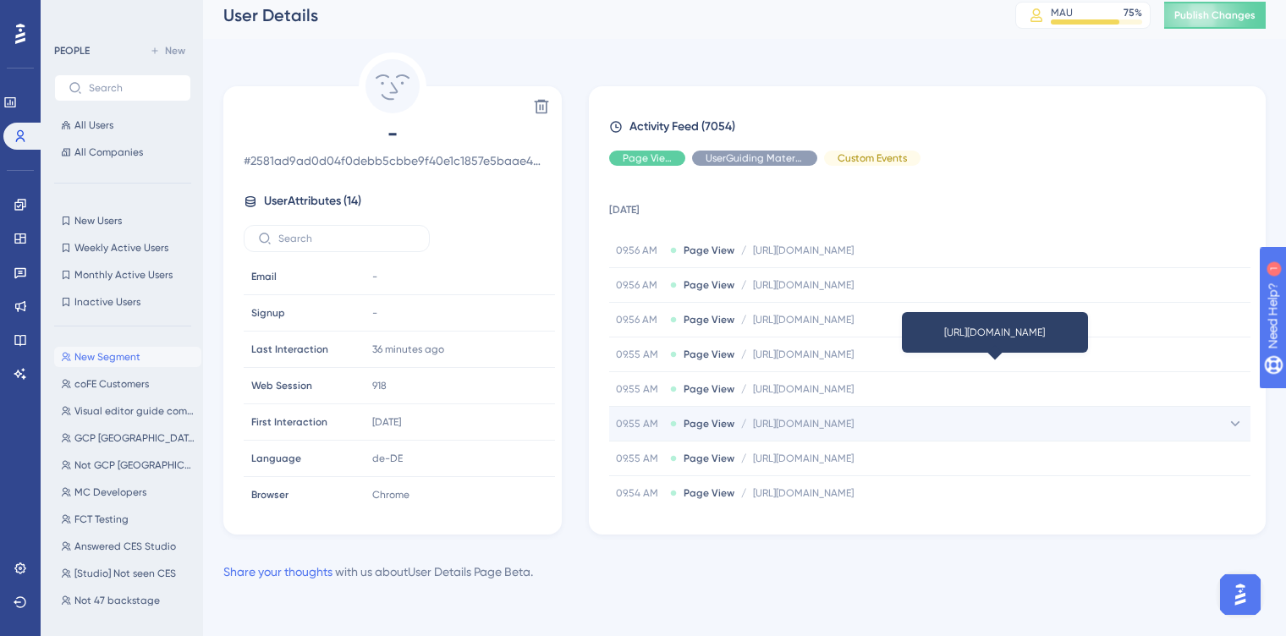
scroll to position [0, 0]
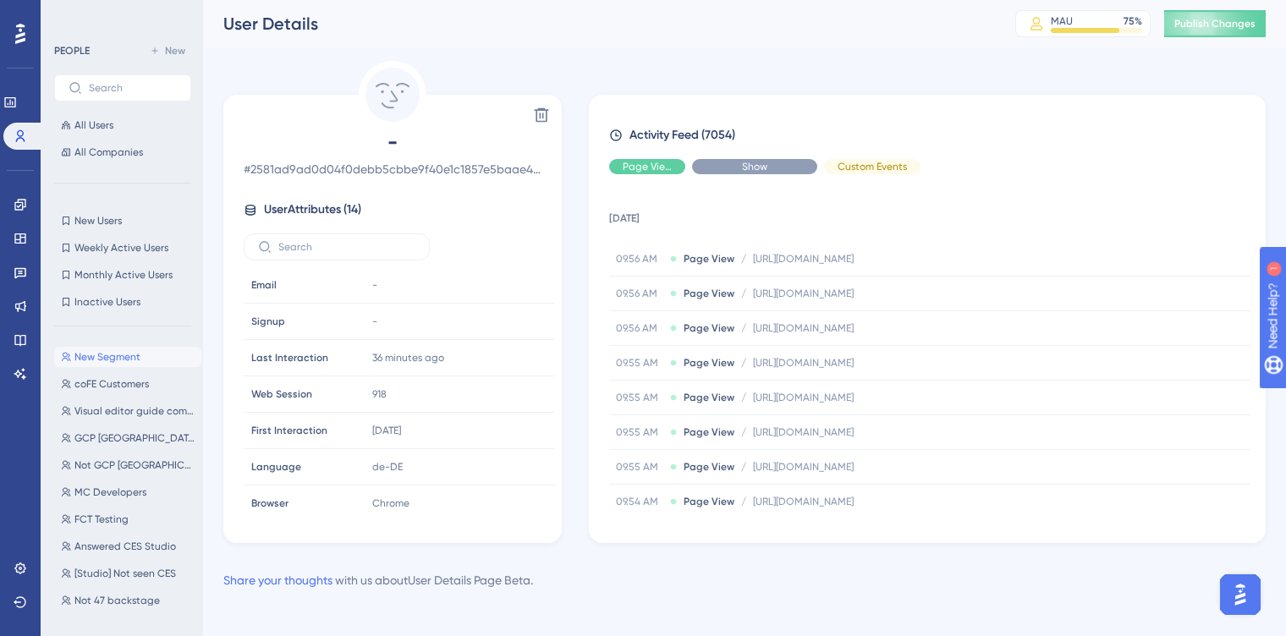
click at [726, 167] on div "Show" at bounding box center [754, 166] width 125 height 15
click at [647, 166] on span "Hide" at bounding box center [647, 167] width 22 height 14
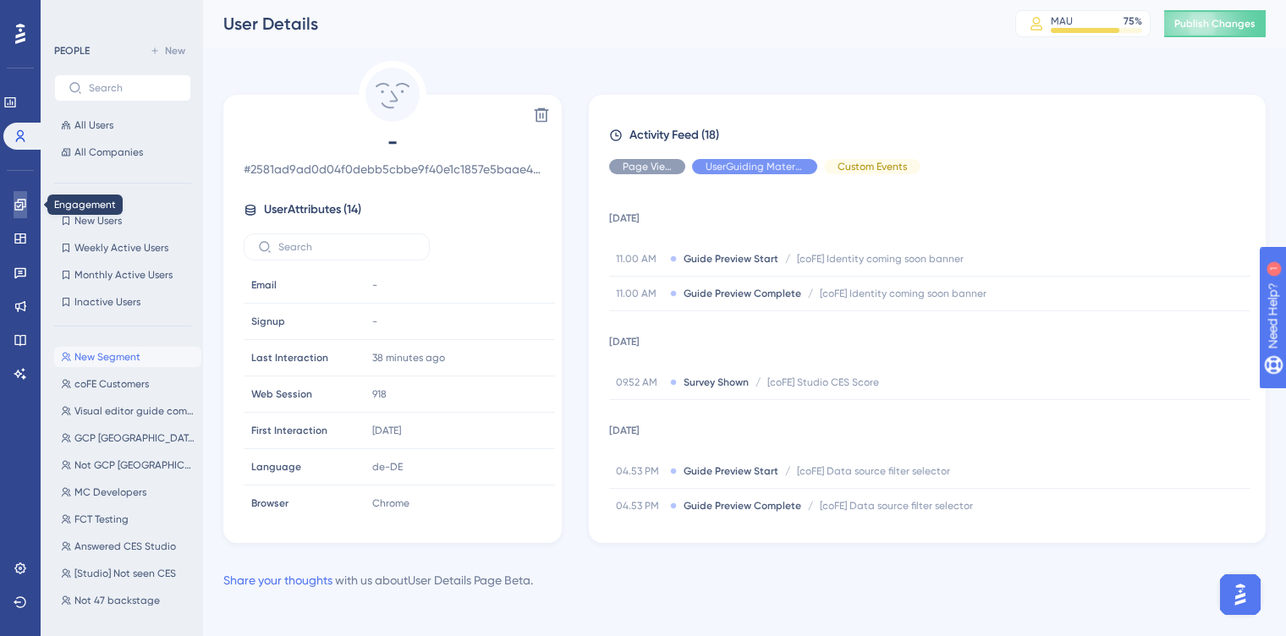
click at [0, 0] on link at bounding box center [0, 0] width 0 height 0
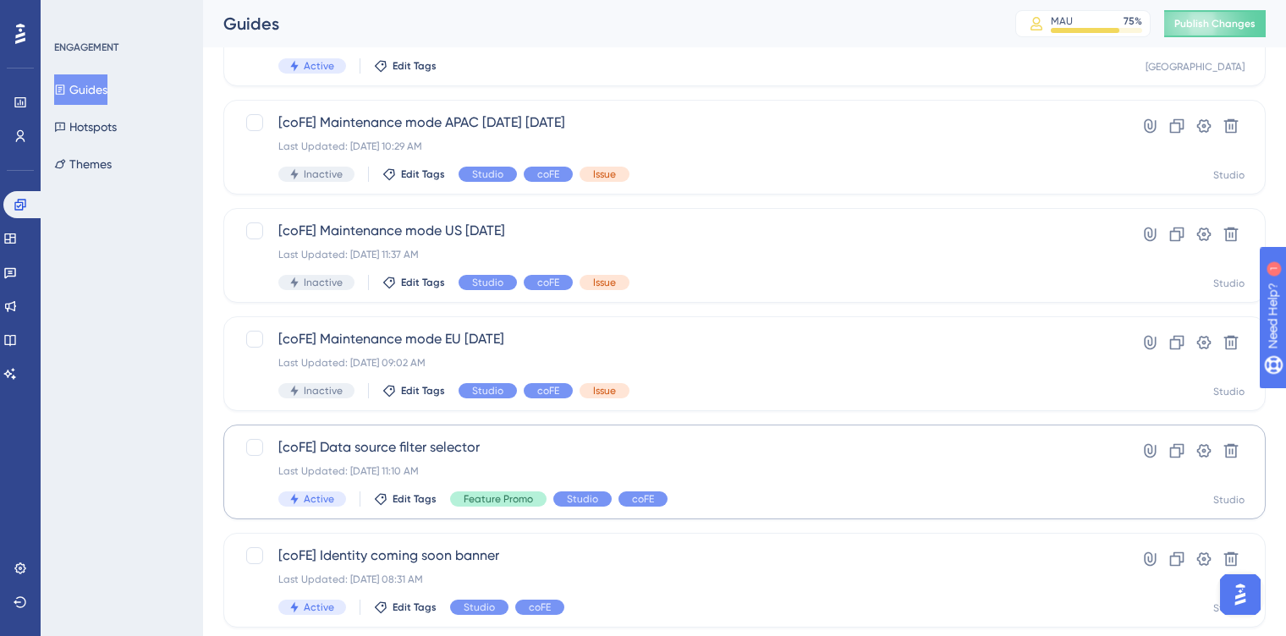
scroll to position [177, 0]
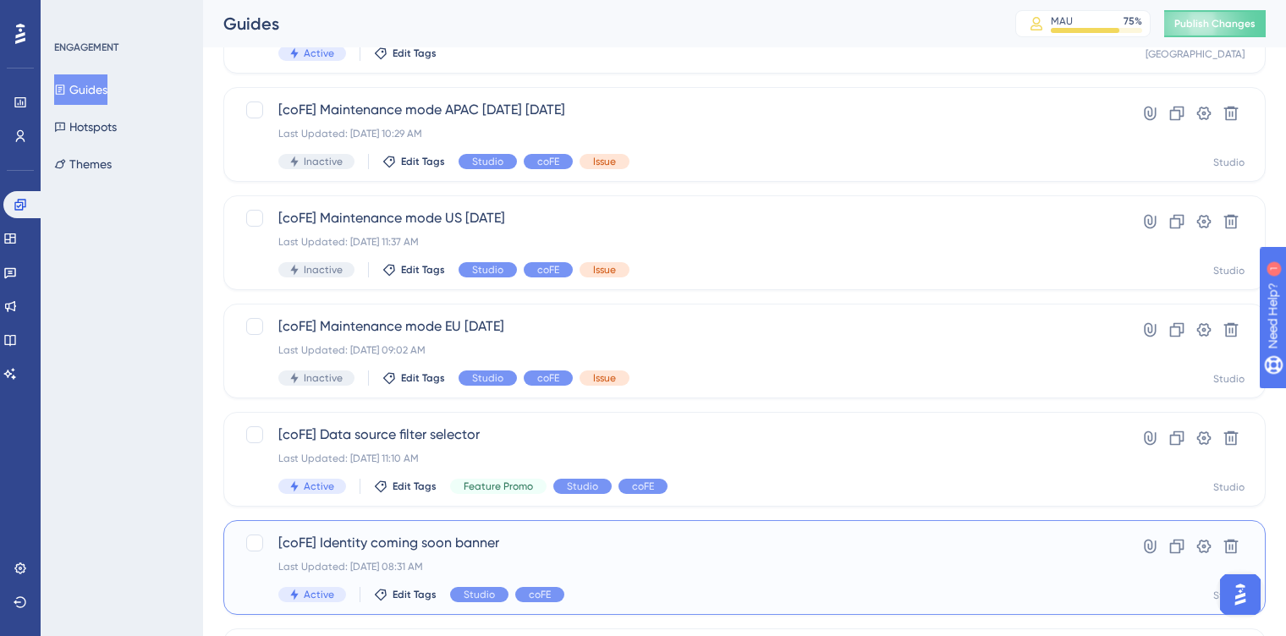
click at [458, 553] on div "[coFE] Identity coming soon banner Last Updated: [DATE] 08:31 AM Active Edit Ta…" at bounding box center [676, 567] width 797 height 69
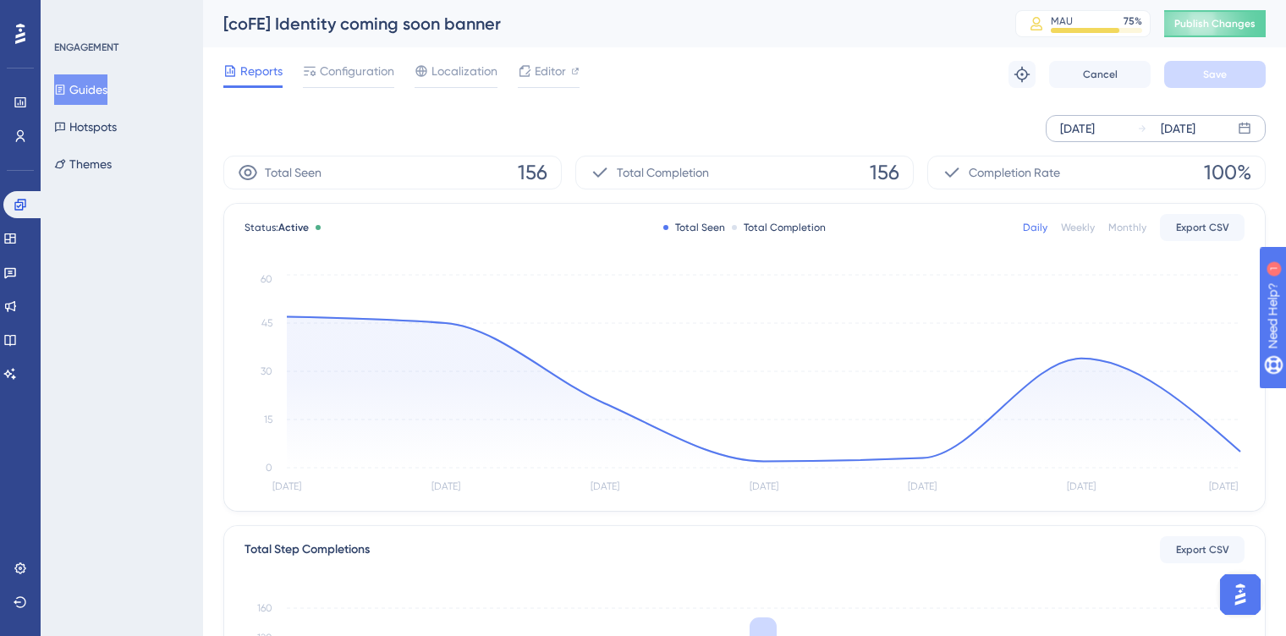
click at [1130, 123] on div "[DATE] [DATE]" at bounding box center [1156, 128] width 220 height 27
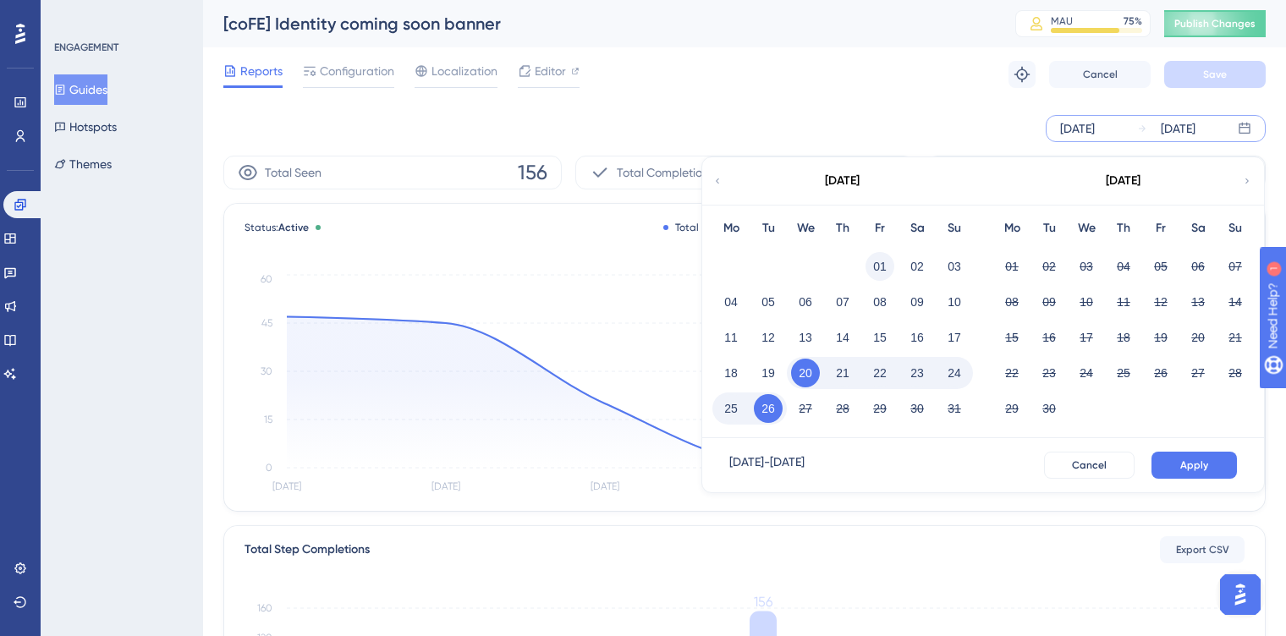
click at [878, 268] on button "01" at bounding box center [879, 266] width 29 height 29
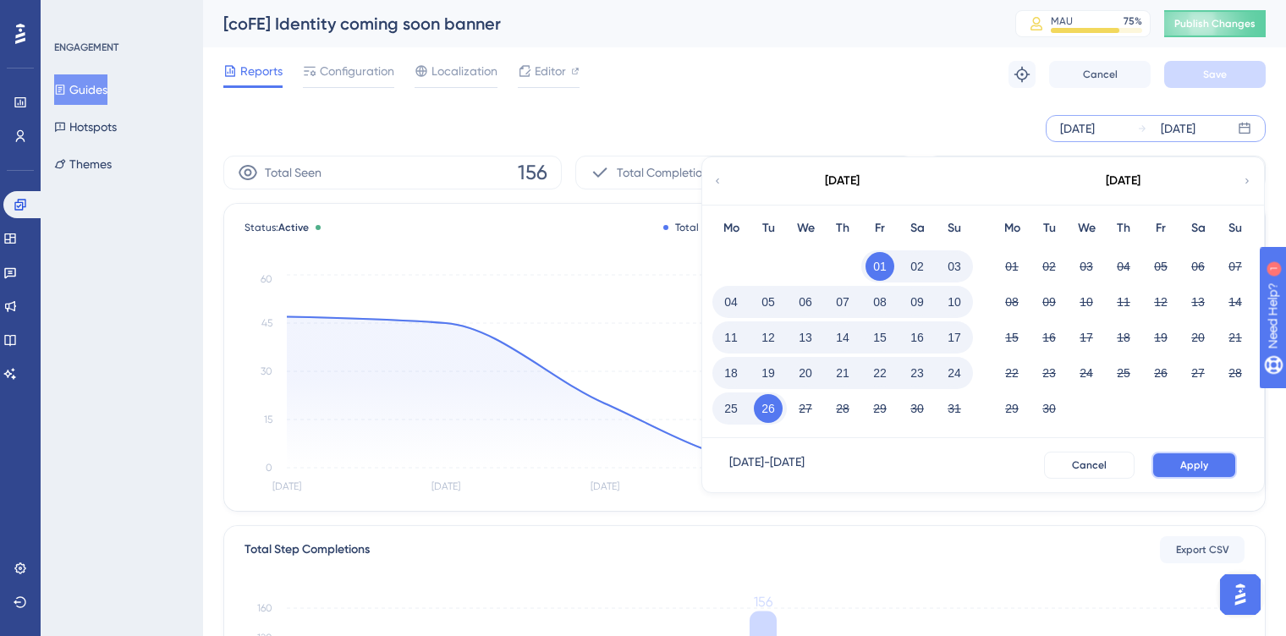
click at [1184, 459] on span "Apply" at bounding box center [1194, 465] width 28 height 14
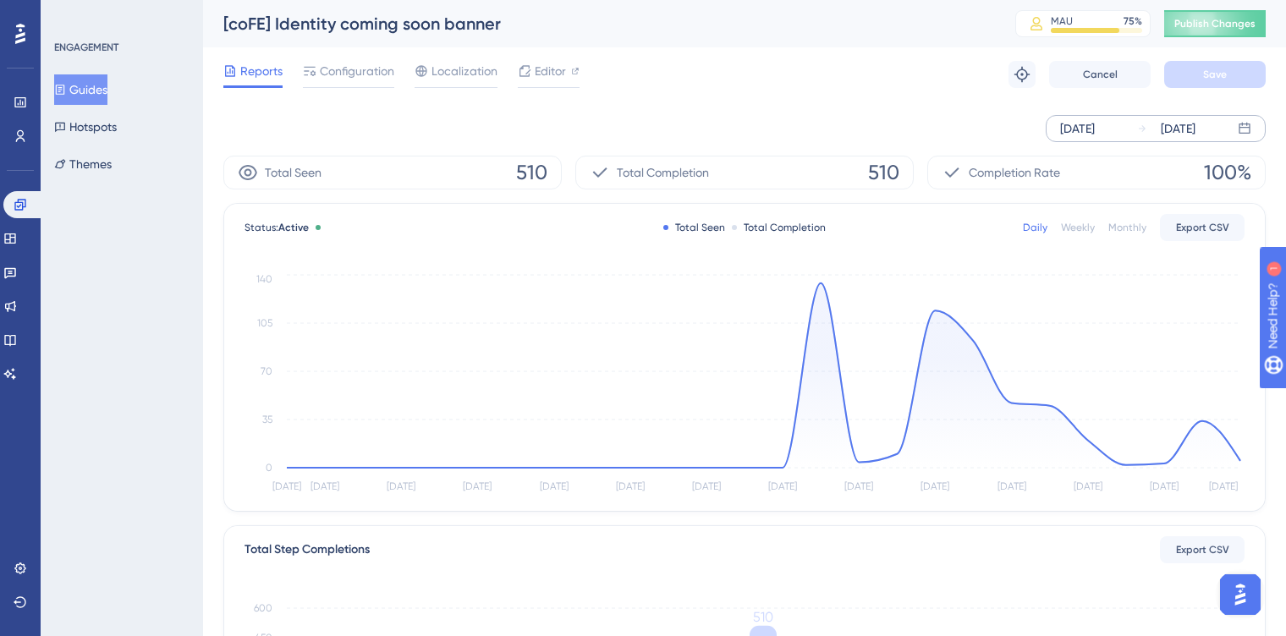
scroll to position [9, 0]
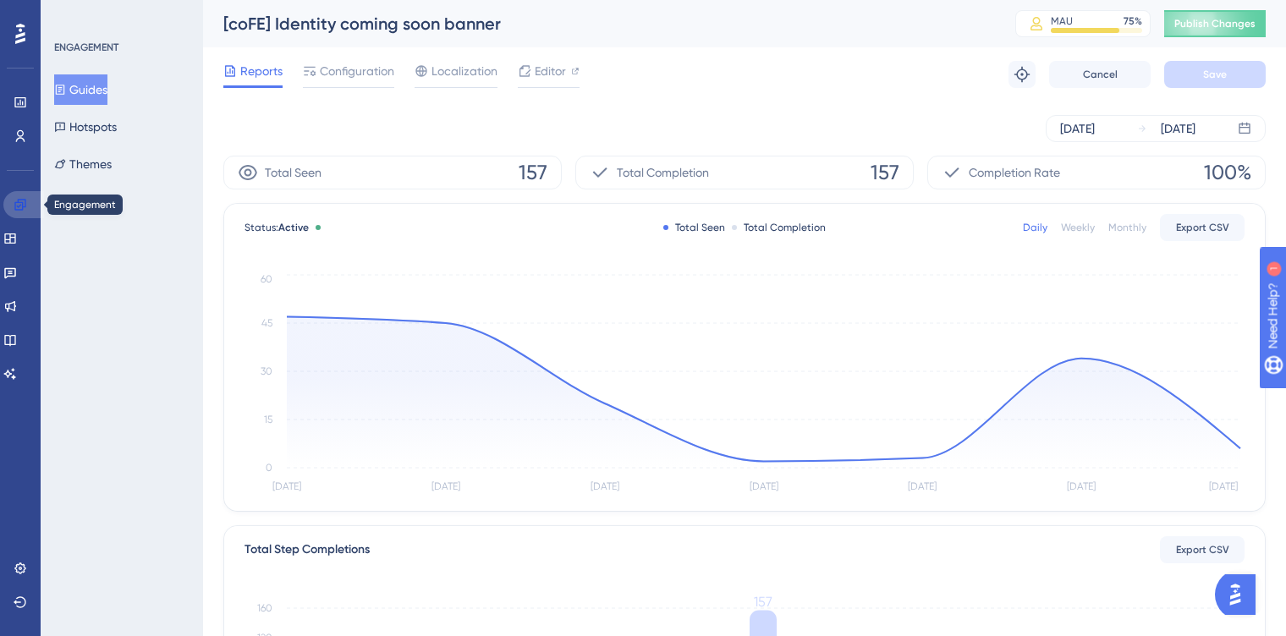
click at [0, 0] on icon at bounding box center [0, 0] width 0 height 0
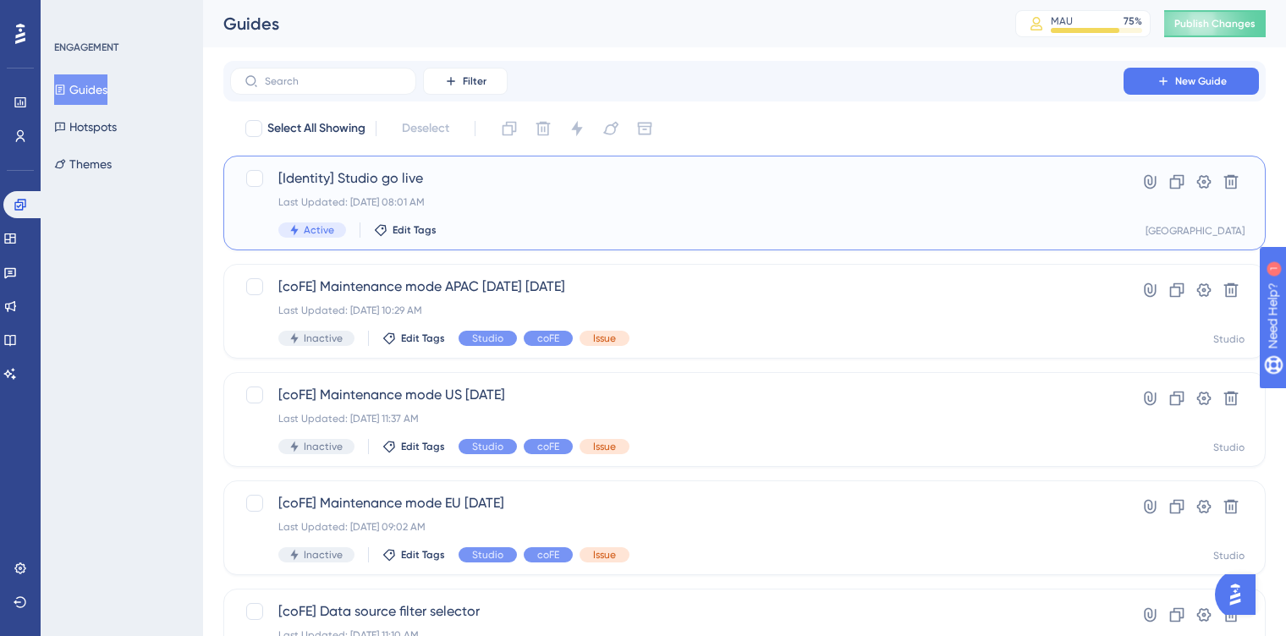
click at [617, 224] on div "Active Edit Tags" at bounding box center [676, 229] width 797 height 15
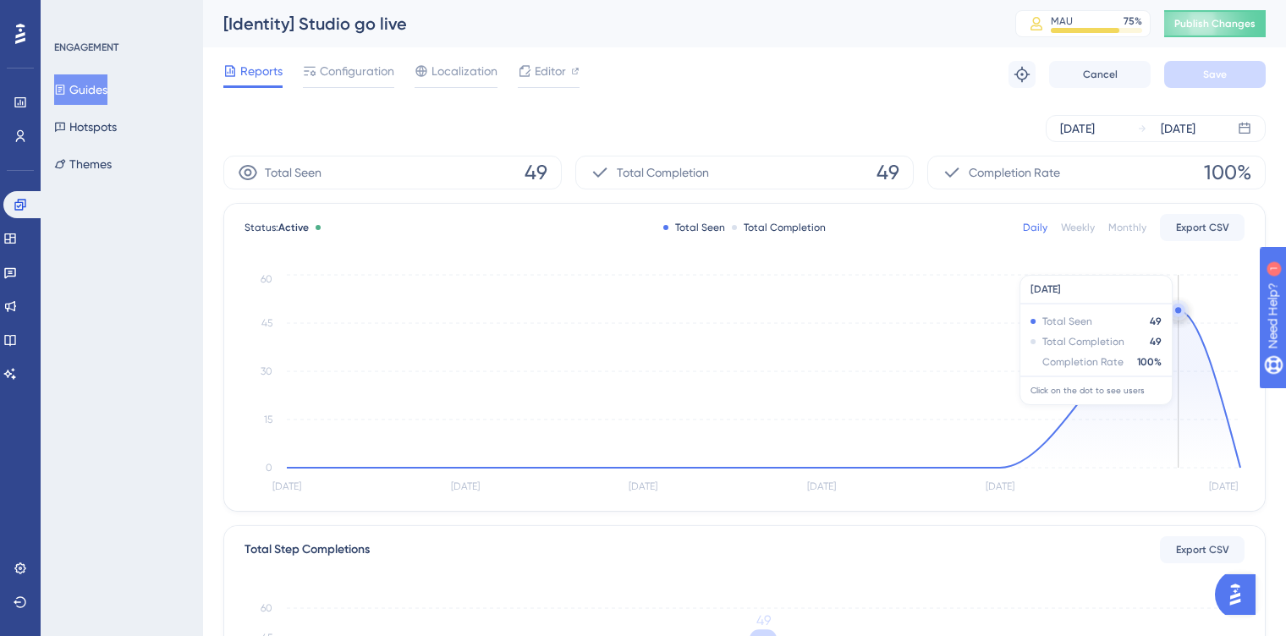
click at [1179, 332] on icon at bounding box center [763, 388] width 953 height 157
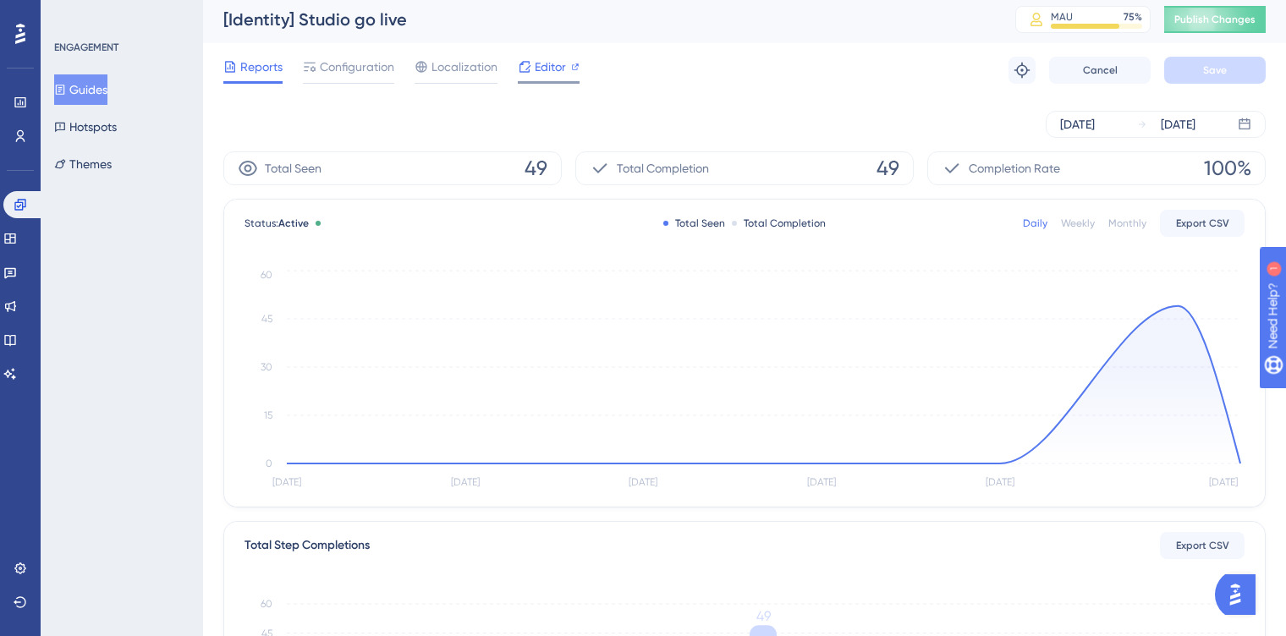
click at [541, 68] on span "Editor" at bounding box center [550, 67] width 31 height 20
